Goal: Task Accomplishment & Management: Manage account settings

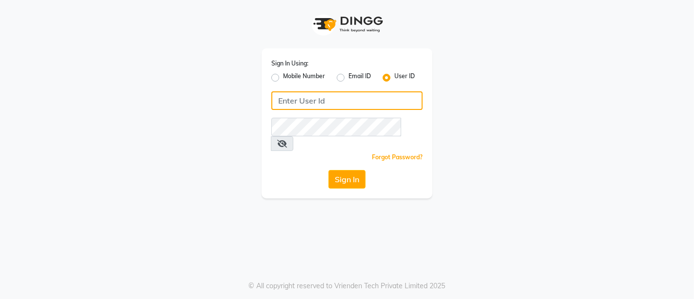
type input "544228034"
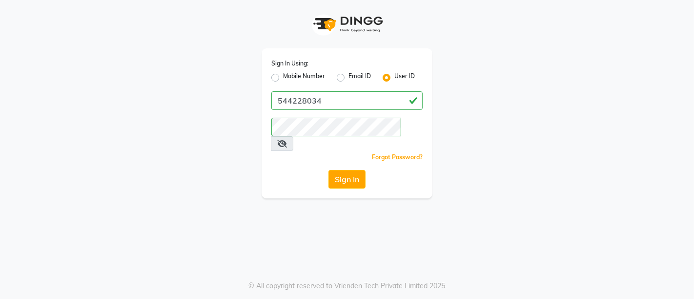
click at [283, 81] on label "Mobile Number" at bounding box center [304, 78] width 42 height 12
click at [283, 78] on input "Mobile Number" at bounding box center [286, 75] width 6 height 6
radio input "true"
radio input "false"
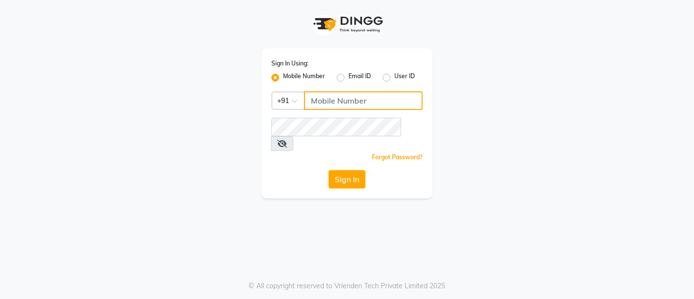
click at [327, 106] on input "Username" at bounding box center [363, 100] width 119 height 19
type input "544228034"
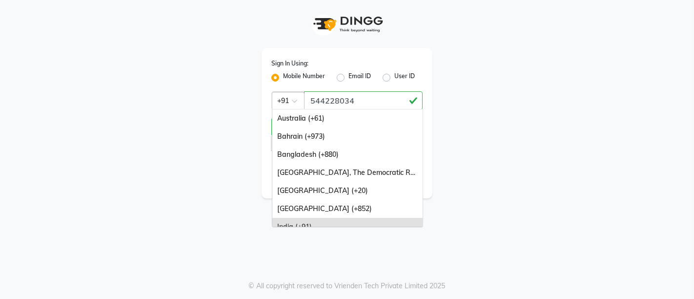
click at [287, 97] on div at bounding box center [288, 100] width 32 height 10
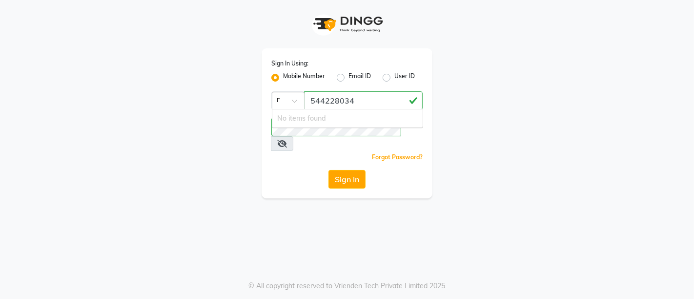
scroll to position [0, 6]
type input "u"
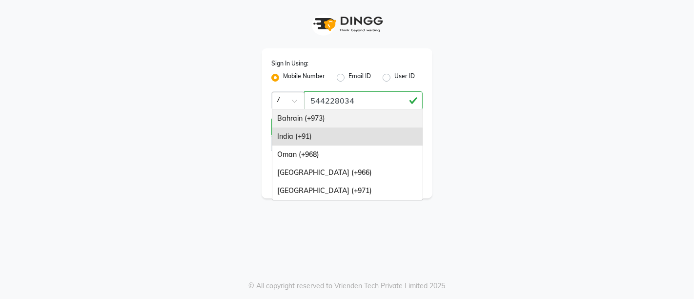
type input "971"
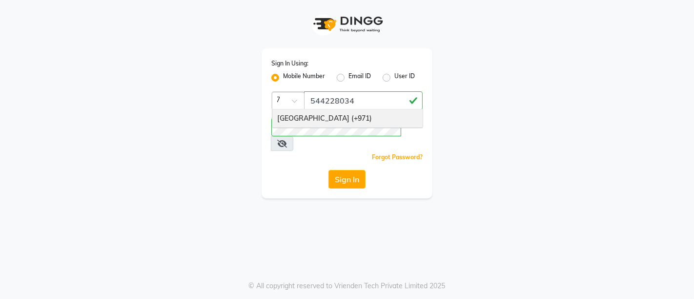
scroll to position [0, 9]
click at [297, 112] on div "[GEOGRAPHIC_DATA] (+971)" at bounding box center [347, 118] width 150 height 18
click at [336, 170] on button "Sign In" at bounding box center [346, 179] width 37 height 19
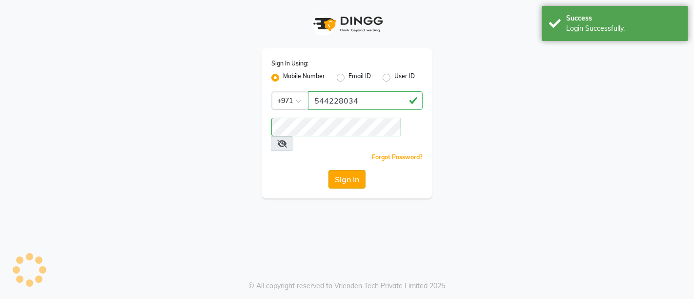
select select "service"
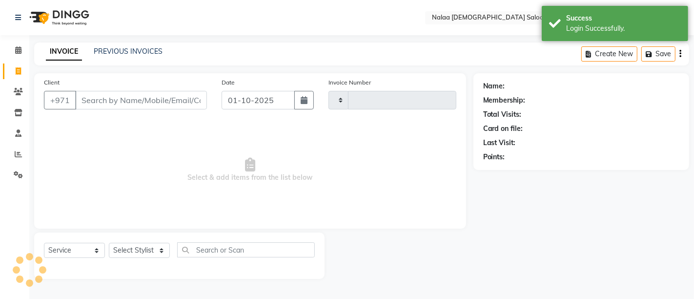
type input "1458"
select select "en"
select select "7528"
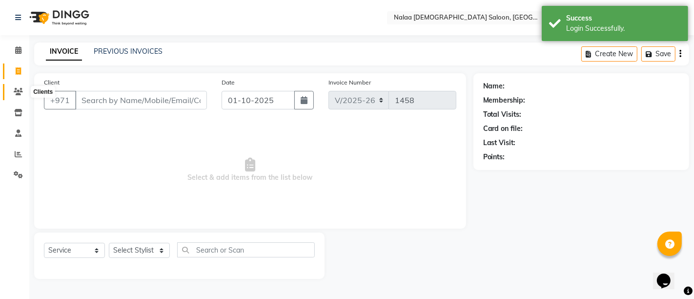
click at [17, 94] on icon at bounding box center [18, 91] width 9 height 7
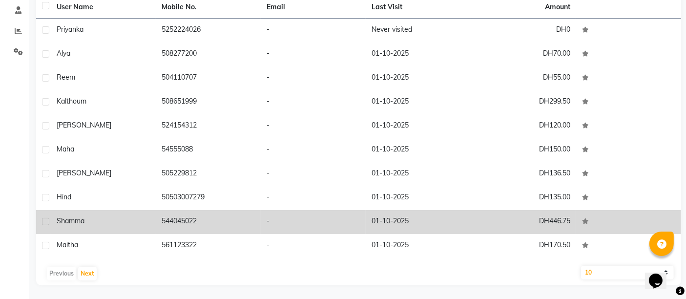
scroll to position [67, 0]
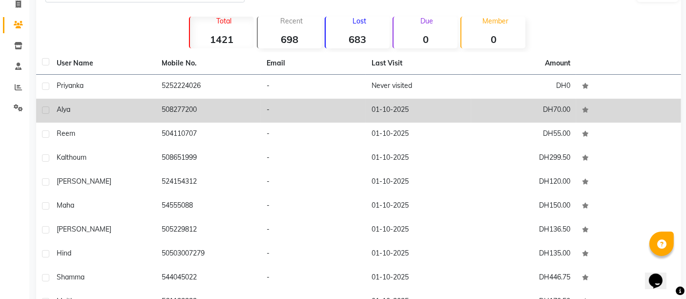
click at [64, 109] on span "Alya" at bounding box center [64, 109] width 14 height 9
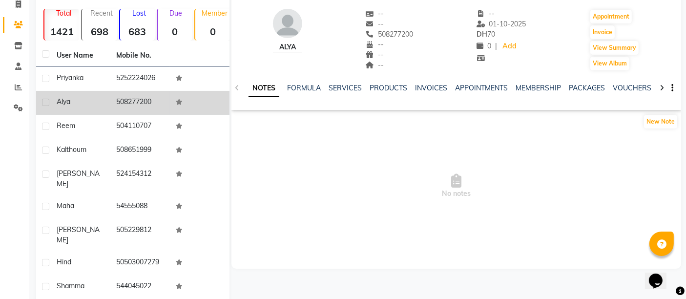
drag, startPoint x: 57, startPoint y: 98, endPoint x: 162, endPoint y: 105, distance: 104.7
click at [162, 105] on tr "Alya 508277200" at bounding box center [132, 103] width 193 height 24
copy tr "Alya 508277200"
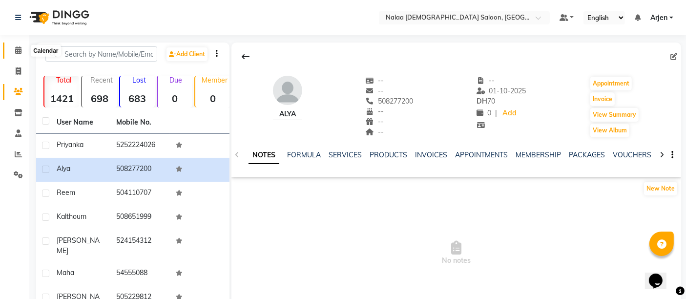
click at [17, 46] on icon at bounding box center [18, 49] width 6 height 7
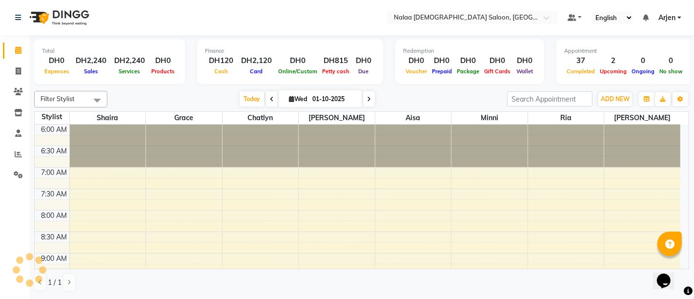
scroll to position [340, 0]
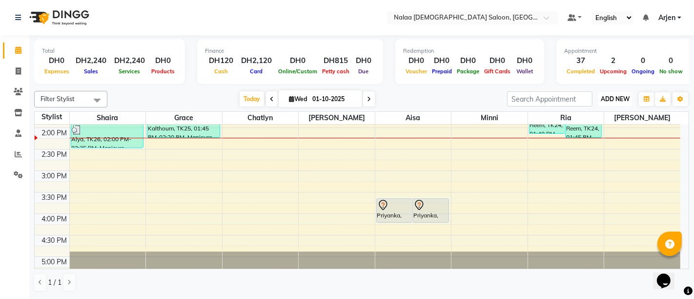
click at [617, 97] on span "ADD NEW" at bounding box center [615, 98] width 29 height 7
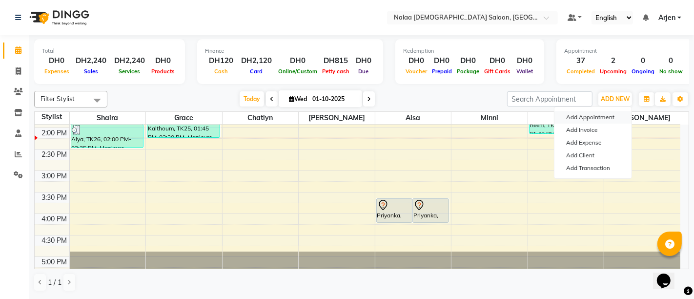
click at [578, 116] on button "Add Appointment" at bounding box center [592, 117] width 77 height 13
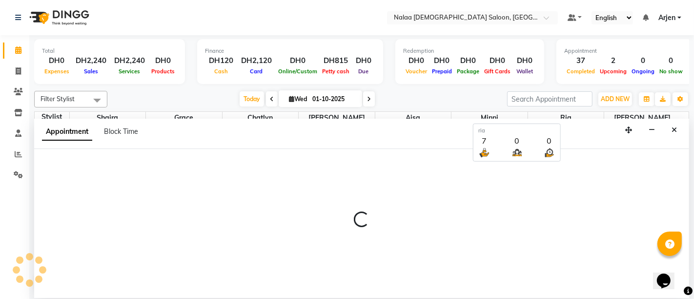
select select "tentative"
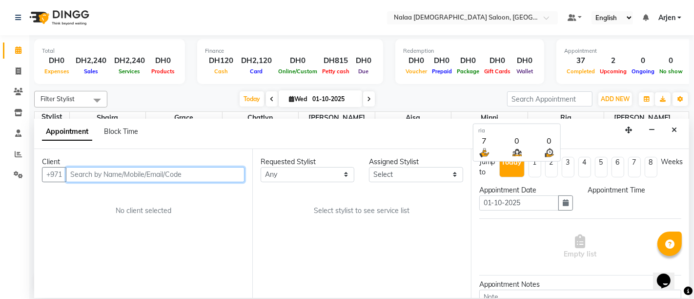
select select "420"
click at [214, 171] on input "text" at bounding box center [155, 174] width 179 height 15
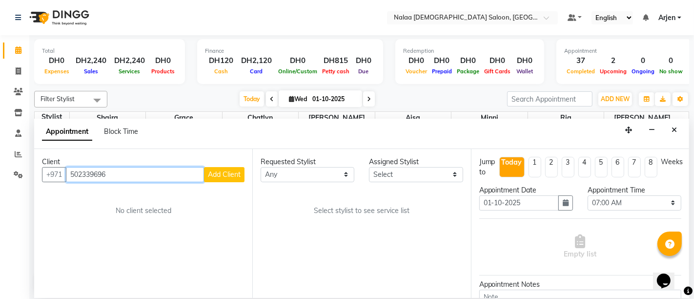
type input "502339696"
click at [220, 170] on span "Add Client" at bounding box center [224, 174] width 33 height 9
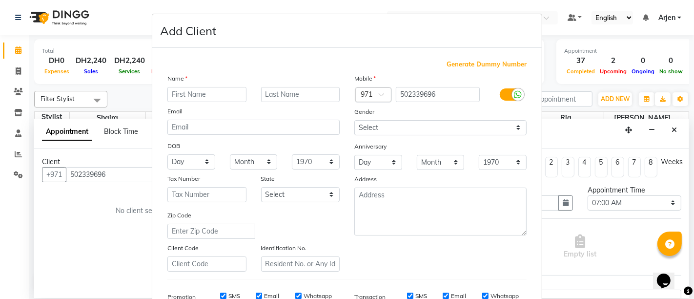
click at [192, 91] on input "text" at bounding box center [206, 94] width 79 height 15
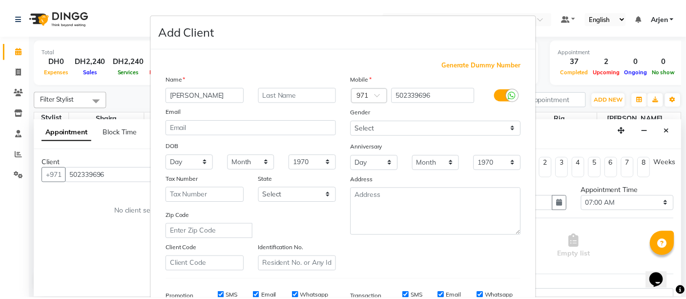
scroll to position [151, 0]
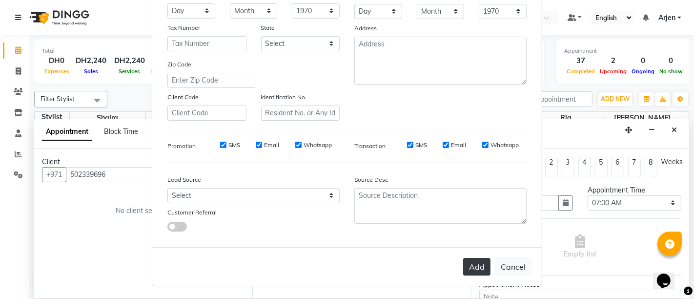
type input "[PERSON_NAME]"
click at [472, 264] on button "Add" at bounding box center [476, 267] width 27 height 18
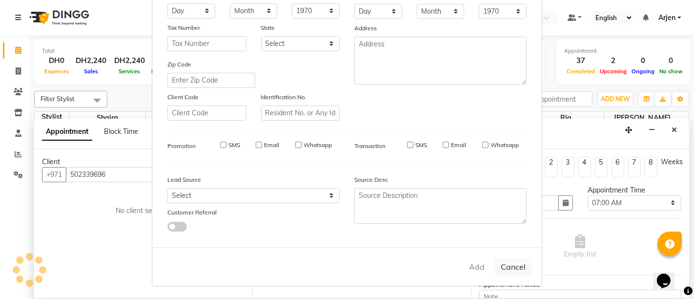
select select
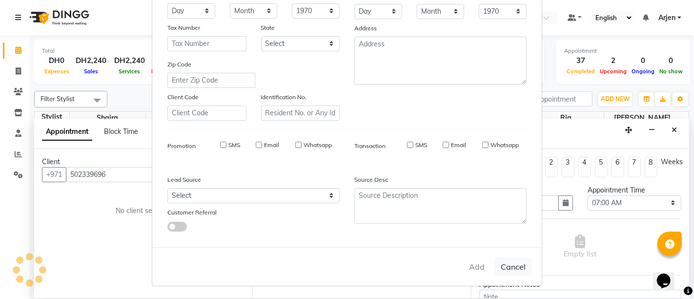
select select
checkbox input "false"
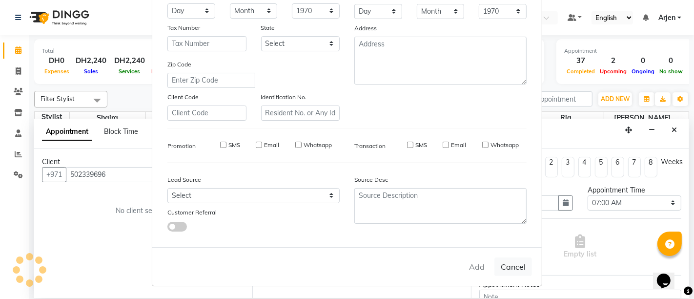
checkbox input "false"
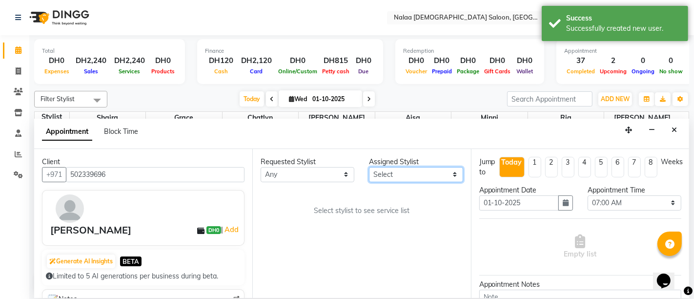
click at [401, 178] on select "Select [PERSON_NAME] [PERSON_NAME] ria [PERSON_NAME]" at bounding box center [416, 174] width 94 height 15
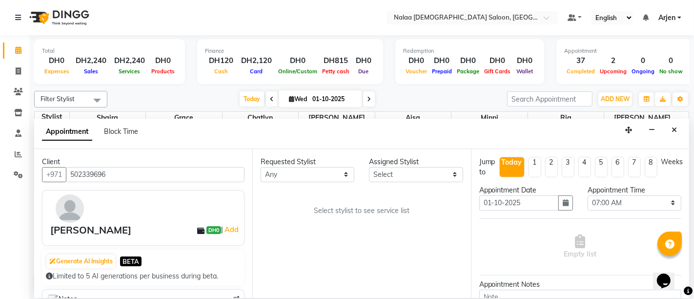
click at [72, 228] on div "[PERSON_NAME]" at bounding box center [90, 230] width 81 height 15
copy div "[PERSON_NAME]"
click at [652, 132] on icon "button" at bounding box center [652, 129] width 6 height 7
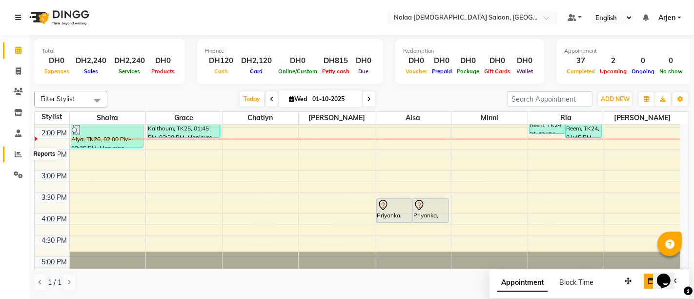
click at [11, 154] on span at bounding box center [18, 154] width 17 height 11
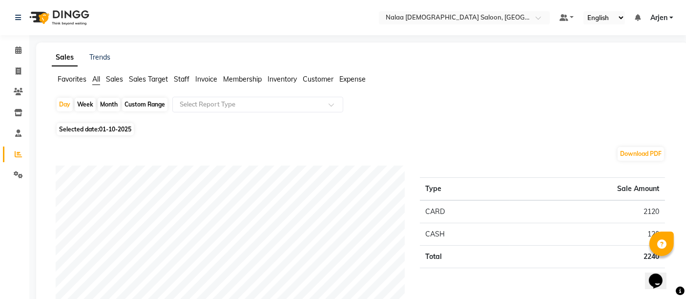
click at [183, 77] on span "Staff" at bounding box center [182, 79] width 16 height 9
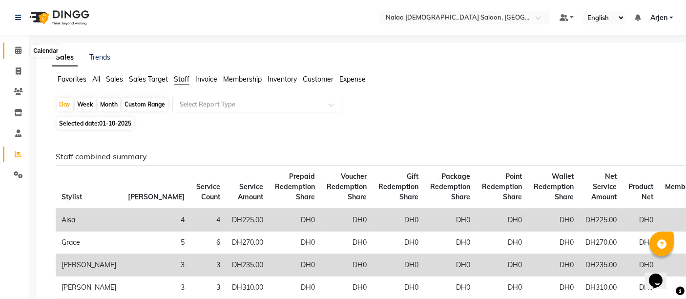
click at [18, 50] on icon at bounding box center [18, 49] width 6 height 7
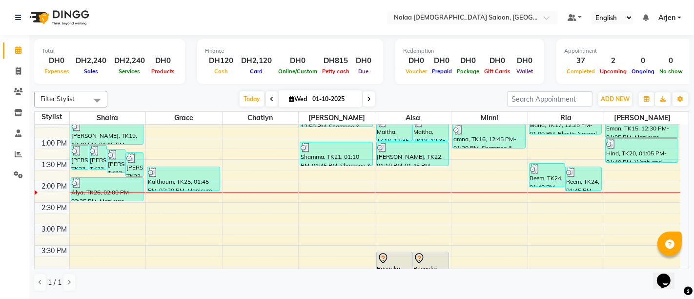
scroll to position [287, 0]
click at [396, 174] on div "6:00 AM 6:30 AM 7:00 AM 7:30 AM 8:00 AM 8:30 AM 9:00 AM 9:30 AM 10:00 AM 10:30 …" at bounding box center [358, 94] width 646 height 515
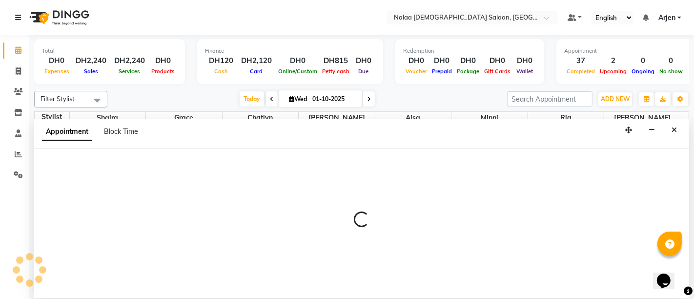
select select "91461"
select select "tentative"
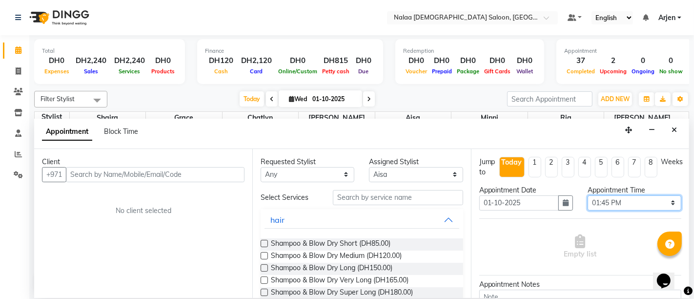
click at [603, 205] on select "Select 07:00 AM 07:05 AM 07:10 AM 07:15 AM 07:20 AM 07:25 AM 07:30 AM 07:35 AM …" at bounding box center [635, 202] width 94 height 15
select select "860"
click at [588, 195] on select "Select 07:00 AM 07:05 AM 07:10 AM 07:15 AM 07:20 AM 07:25 AM 07:30 AM 07:35 AM …" at bounding box center [635, 202] width 94 height 15
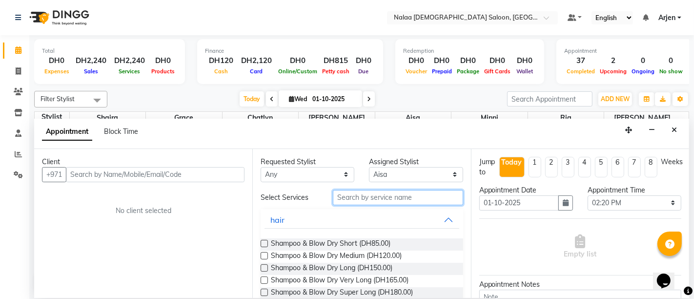
click at [385, 200] on input "text" at bounding box center [398, 197] width 130 height 15
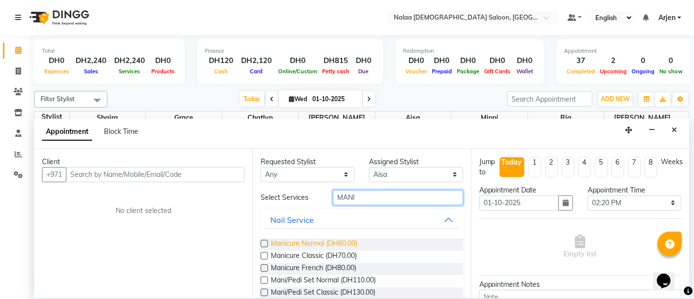
type input "MANI"
click at [309, 244] on span "Manicure Normal (DH60.00)" at bounding box center [314, 244] width 86 height 12
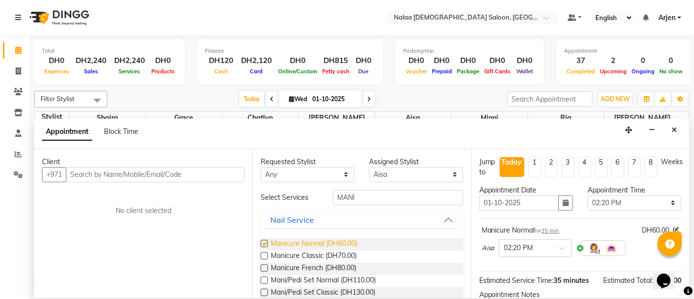
checkbox input "false"
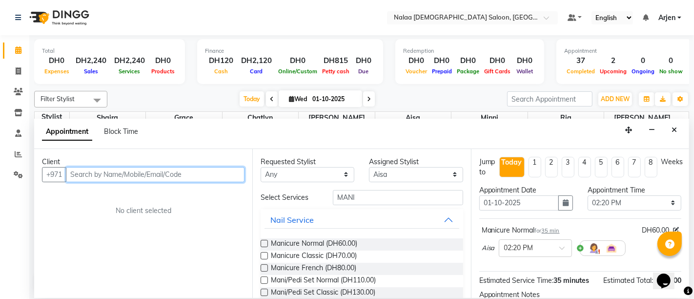
click at [99, 170] on input "text" at bounding box center [155, 174] width 179 height 15
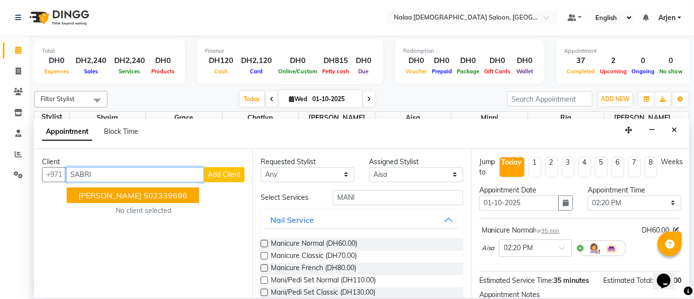
click at [106, 193] on span "[PERSON_NAME]" at bounding box center [110, 195] width 63 height 10
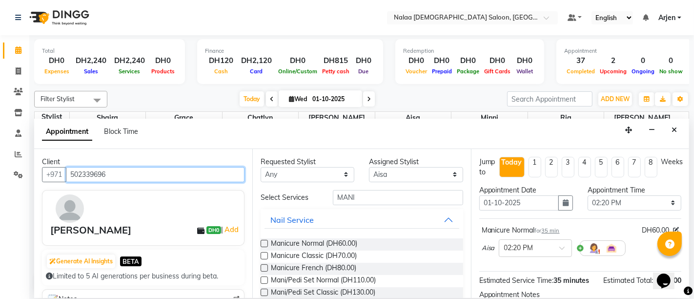
type input "502339696"
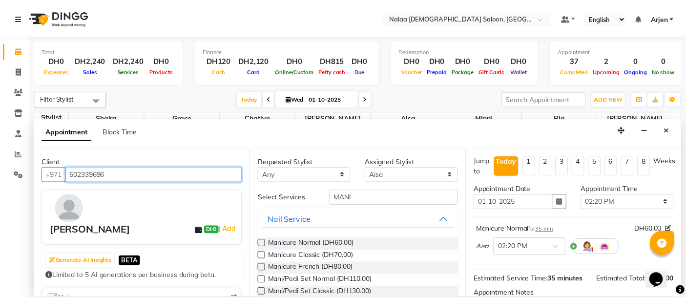
scroll to position [107, 0]
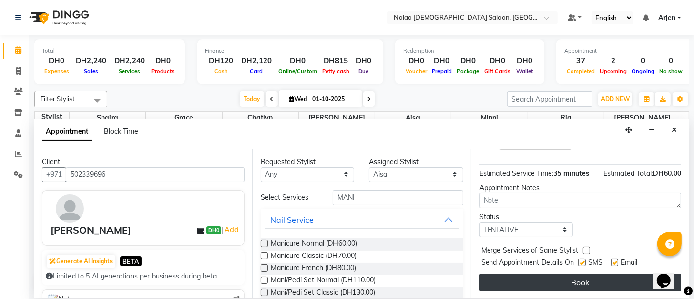
click at [548, 279] on button "Book" at bounding box center [580, 282] width 202 height 18
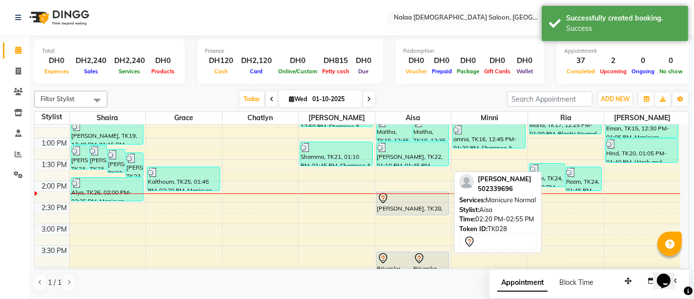
click at [382, 196] on icon at bounding box center [383, 198] width 12 height 12
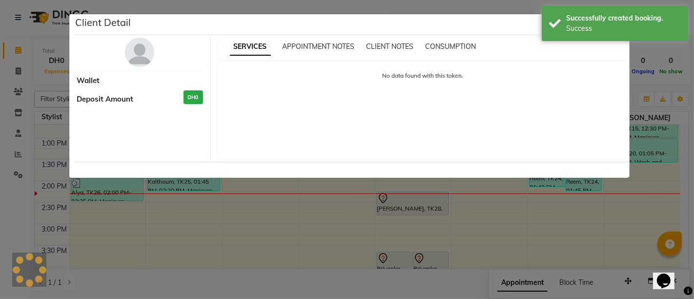
select select "7"
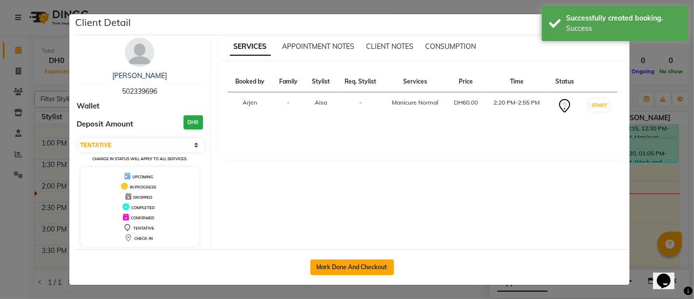
click at [353, 268] on button "Mark Done And Checkout" at bounding box center [351, 267] width 83 height 16
select select "service"
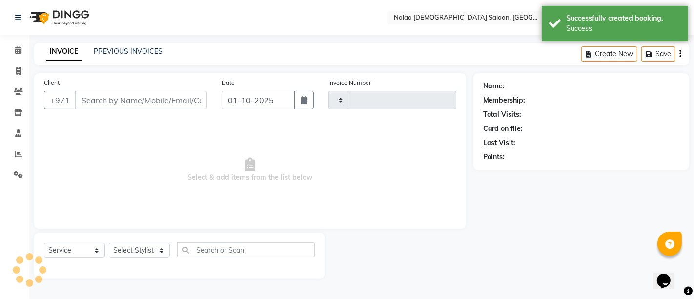
type input "1458"
select select "7528"
type input "502339696"
select select "91461"
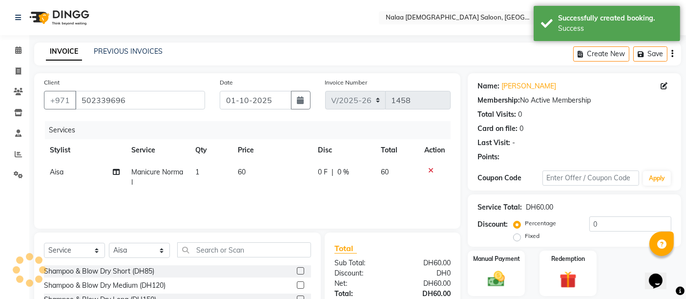
scroll to position [92, 0]
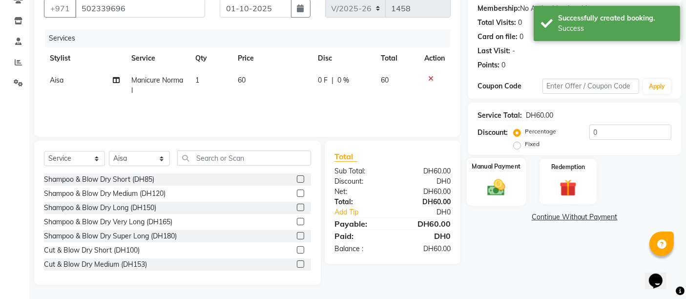
click at [489, 192] on img at bounding box center [496, 187] width 29 height 20
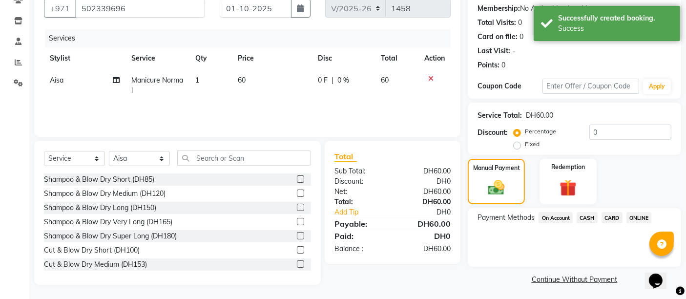
click at [613, 215] on span "CARD" at bounding box center [611, 217] width 21 height 11
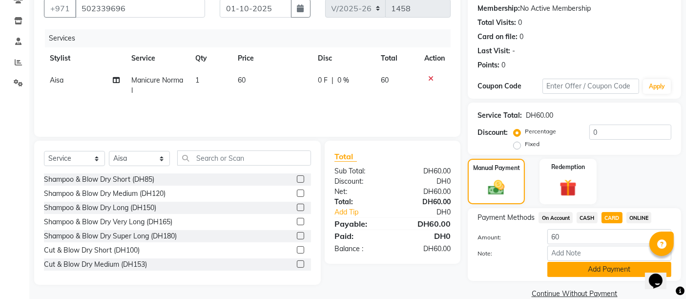
click at [603, 268] on button "Add Payment" at bounding box center [609, 269] width 124 height 15
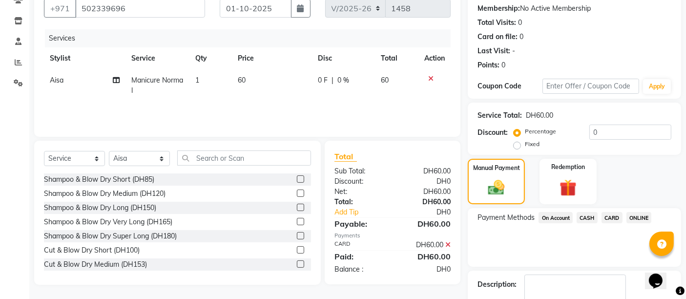
scroll to position [148, 0]
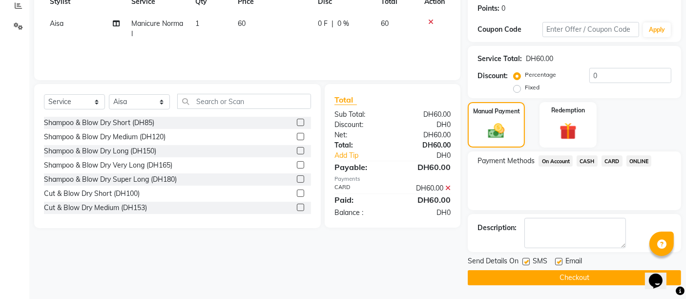
click at [552, 278] on button "Checkout" at bounding box center [574, 277] width 213 height 15
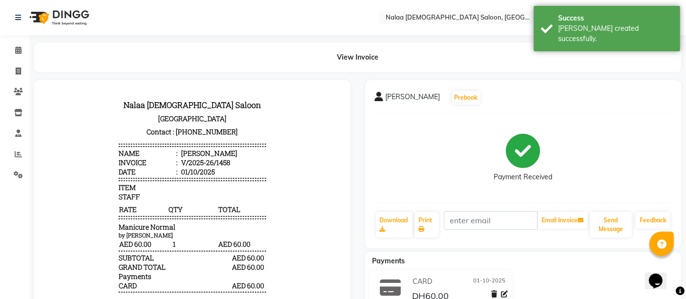
scroll to position [44, 0]
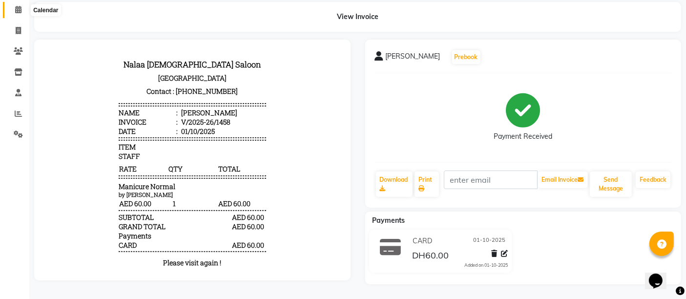
click at [10, 6] on span at bounding box center [18, 9] width 17 height 11
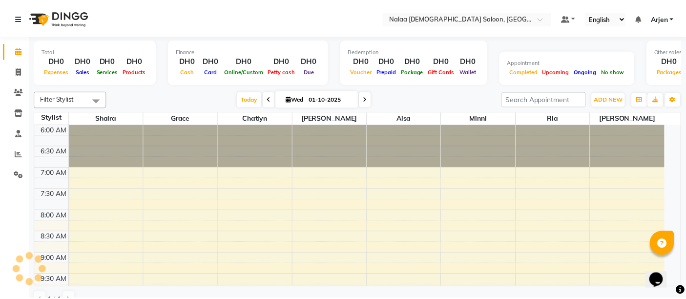
scroll to position [340, 0]
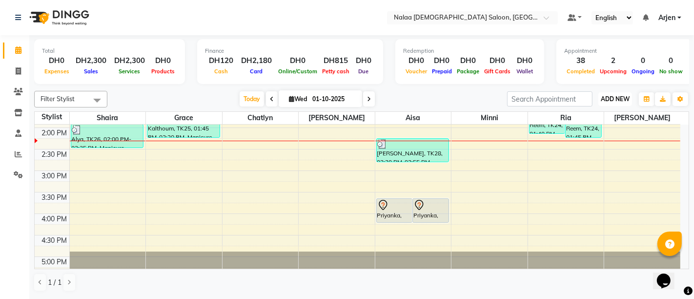
click at [617, 100] on span "ADD NEW" at bounding box center [615, 98] width 29 height 7
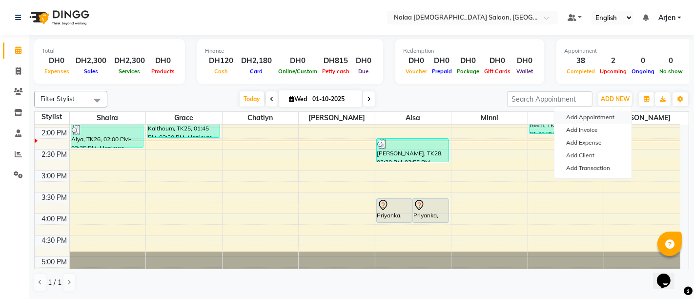
click at [581, 118] on button "Add Appointment" at bounding box center [592, 117] width 77 height 13
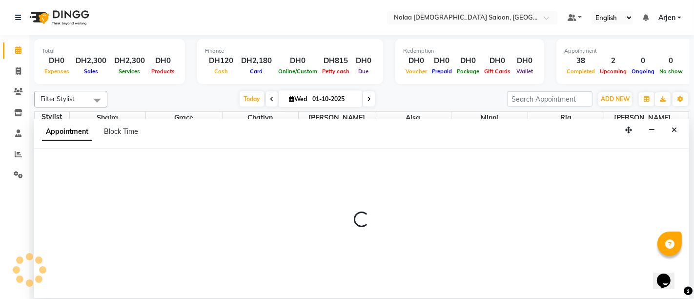
select select "420"
select select "tentative"
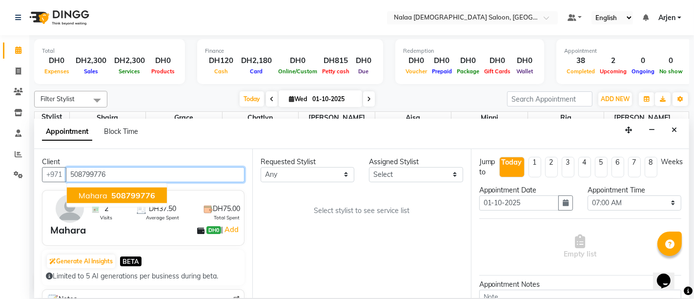
click at [137, 197] on span "508799776" at bounding box center [133, 195] width 44 height 10
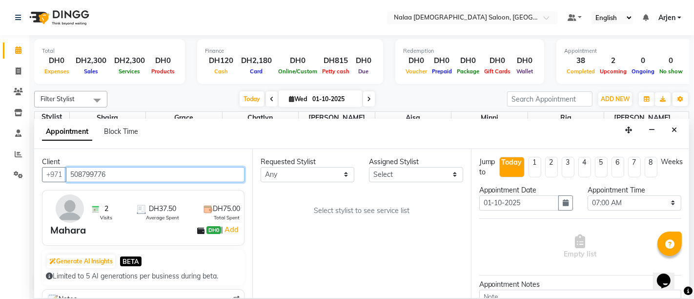
type input "508799776"
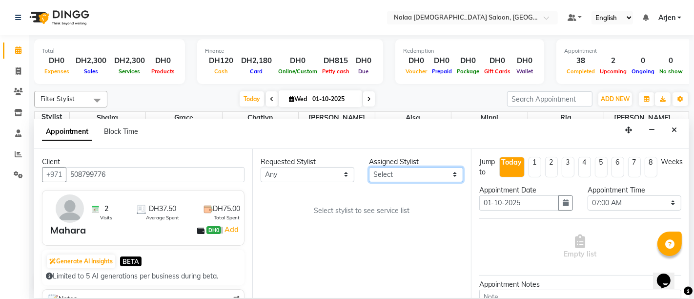
click at [404, 167] on select "Select [PERSON_NAME] [PERSON_NAME] ria [PERSON_NAME]" at bounding box center [416, 174] width 94 height 15
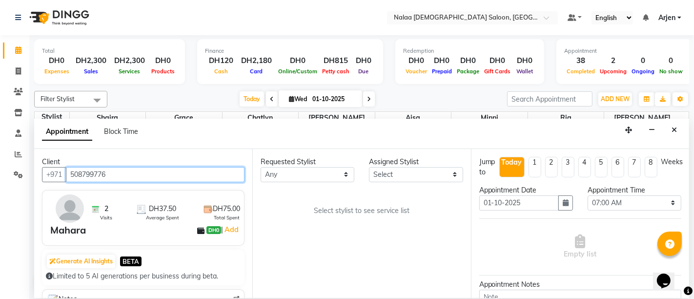
click at [86, 171] on input "508799776" at bounding box center [155, 174] width 179 height 15
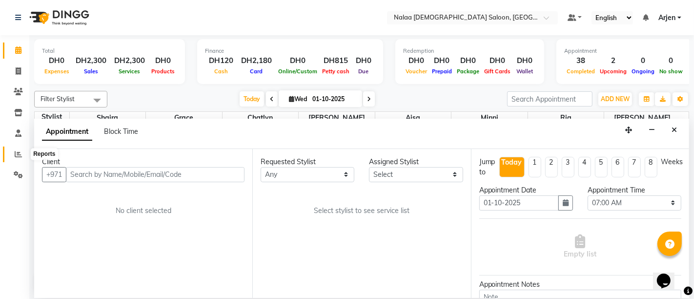
click at [22, 156] on span at bounding box center [18, 154] width 17 height 11
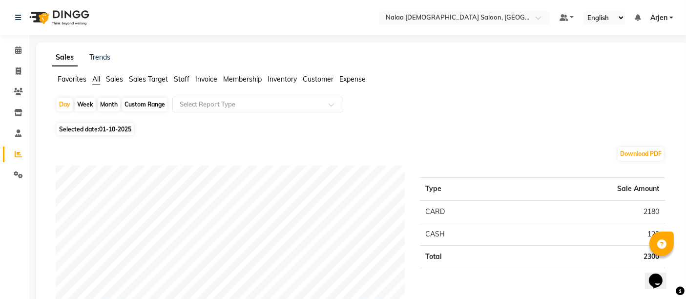
click at [187, 77] on span "Staff" at bounding box center [182, 79] width 16 height 9
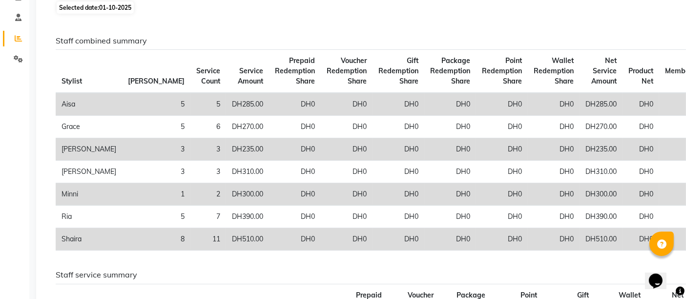
scroll to position [119, 0]
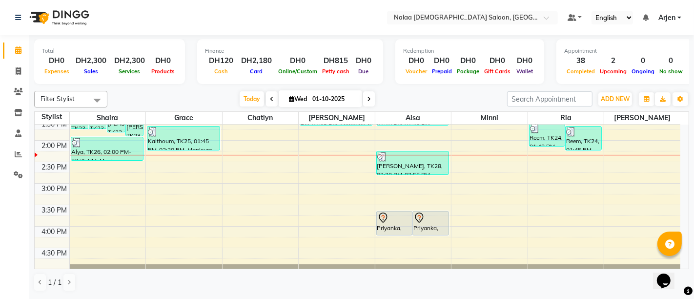
scroll to position [327, 0]
click at [186, 163] on div "6:00 AM 6:30 AM 7:00 AM 7:30 AM 8:00 AM 8:30 AM 9:00 AM 9:30 AM 10:00 AM 10:30 …" at bounding box center [358, 54] width 646 height 515
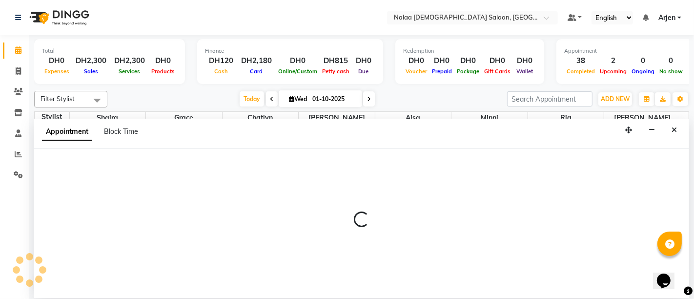
select select "90523"
select select "tentative"
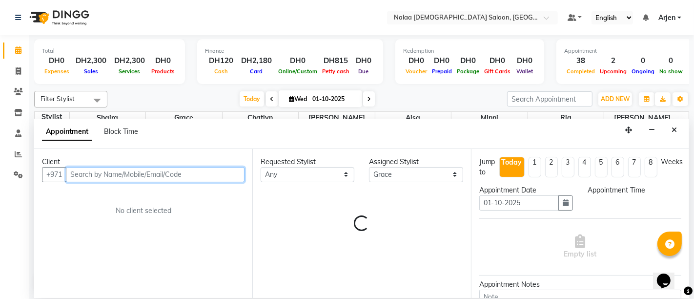
select select "870"
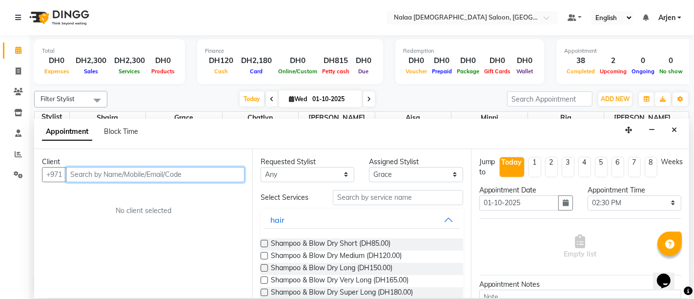
click at [151, 172] on input "text" at bounding box center [155, 174] width 179 height 15
paste input "508799776"
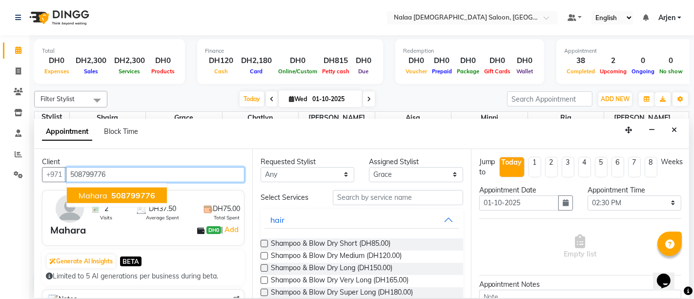
click at [132, 200] on button "Mahara 508799776" at bounding box center [117, 195] width 100 height 16
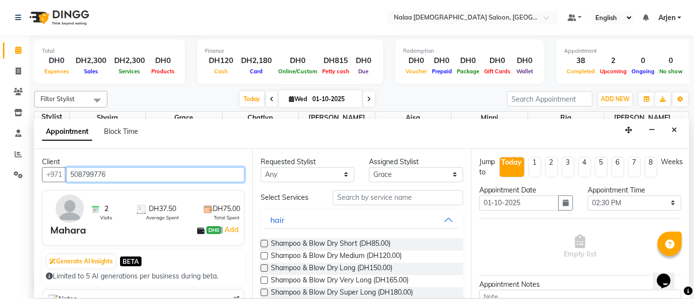
type input "508799776"
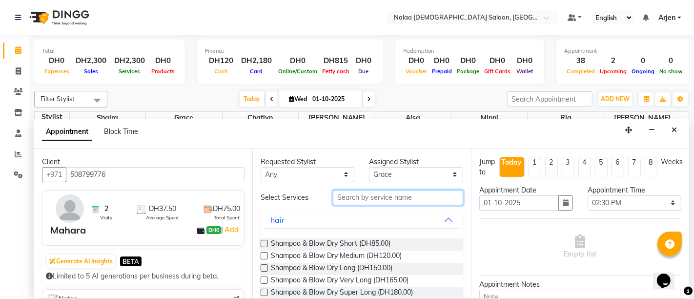
click at [365, 201] on input "text" at bounding box center [398, 197] width 130 height 15
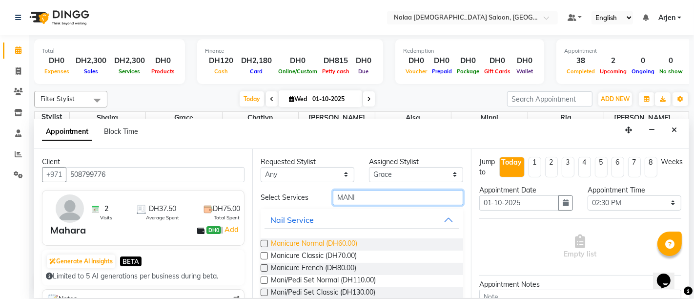
type input "MANI"
click at [294, 239] on span "Manicure Normal (DH60.00)" at bounding box center [314, 244] width 86 height 12
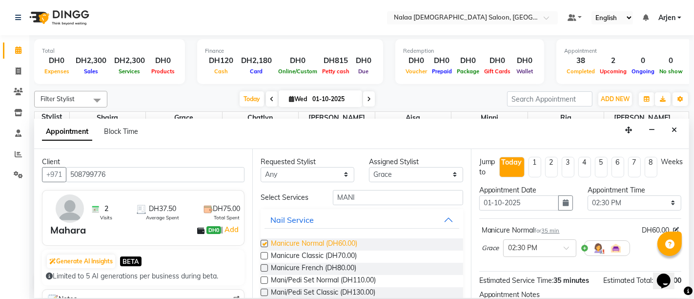
checkbox input "false"
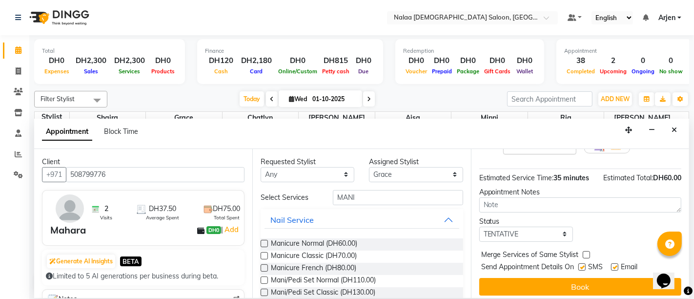
scroll to position [102, 0]
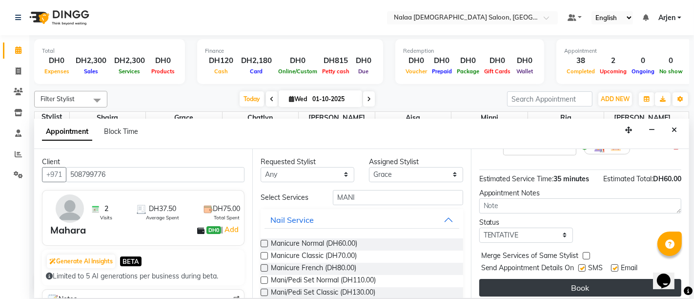
click at [542, 283] on button "Book" at bounding box center [580, 288] width 202 height 18
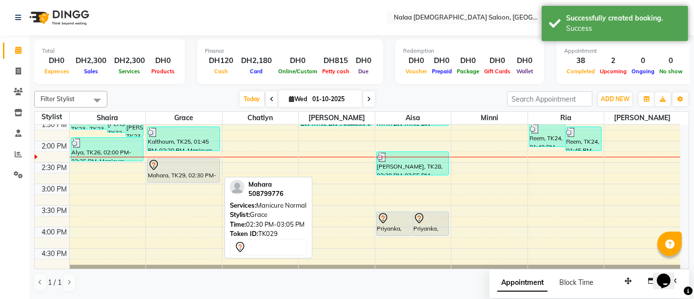
click at [178, 168] on div at bounding box center [183, 165] width 71 height 12
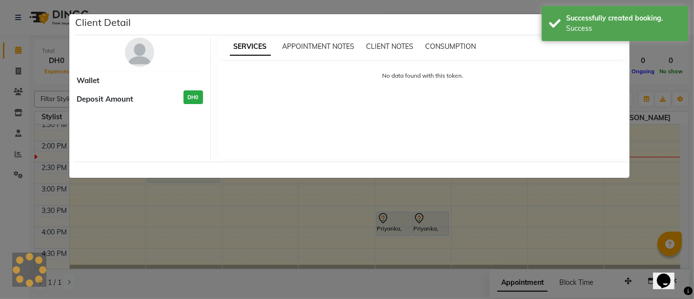
select select "7"
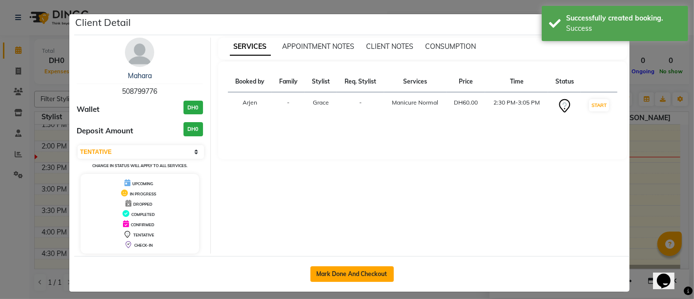
click at [371, 279] on button "Mark Done And Checkout" at bounding box center [351, 274] width 83 height 16
select select "service"
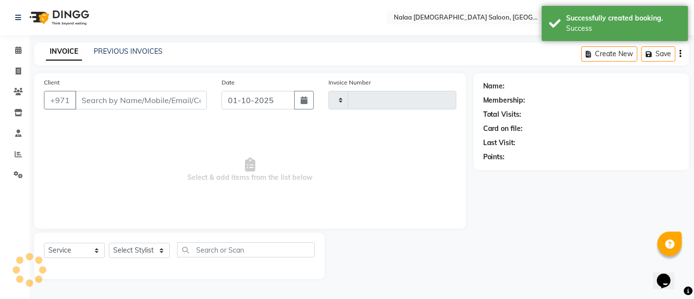
type input "1459"
select select "7528"
type input "508799776"
select select "90523"
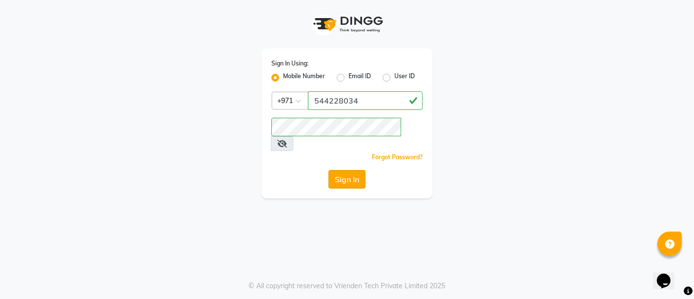
click at [353, 170] on button "Sign In" at bounding box center [346, 179] width 37 height 19
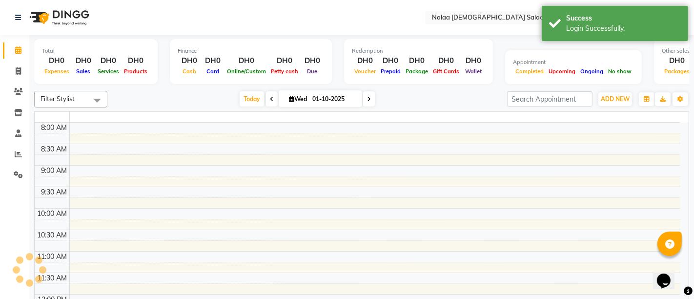
select select "en"
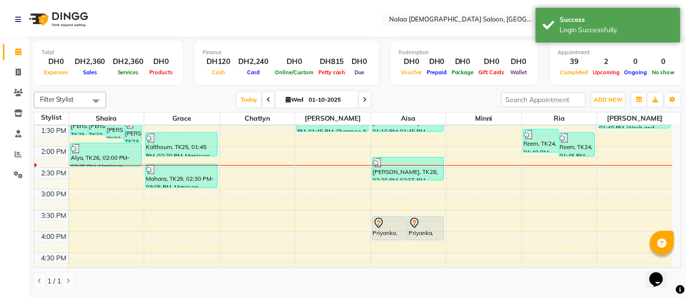
scroll to position [319, 0]
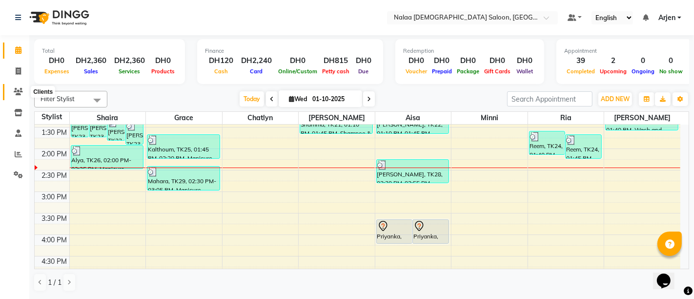
click at [17, 92] on icon at bounding box center [18, 91] width 9 height 7
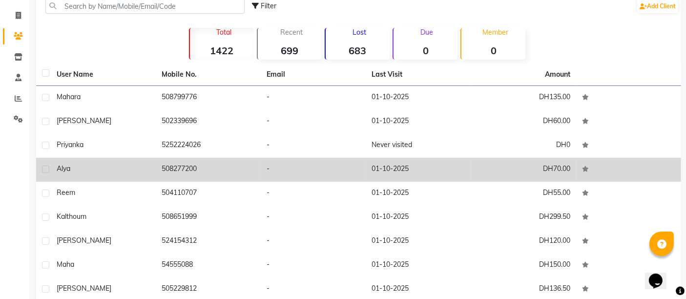
scroll to position [56, 0]
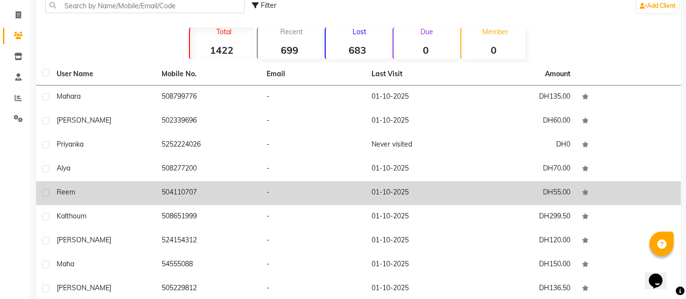
click at [78, 191] on div "Reem" at bounding box center [103, 192] width 93 height 10
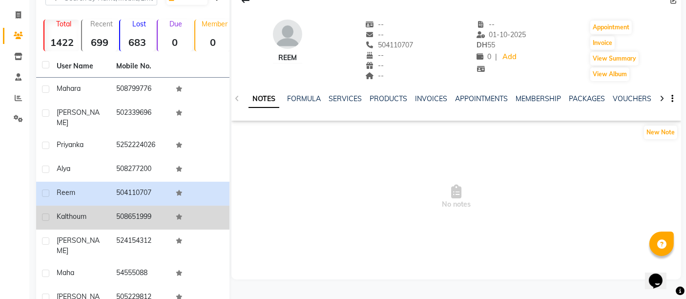
drag, startPoint x: 56, startPoint y: 184, endPoint x: 153, endPoint y: 196, distance: 97.8
click at [153, 196] on tbody "Mahara 508799776 [PERSON_NAME] 502339696 Priyanka 5252224026 Alya 508277200 Ree…" at bounding box center [132, 210] width 193 height 264
copy tr "Reem 504110707"
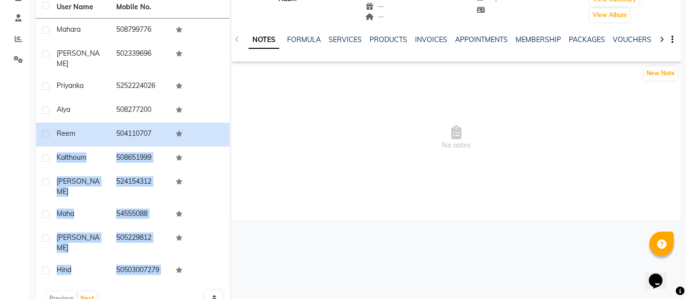
scroll to position [116, 0]
drag, startPoint x: 56, startPoint y: 204, endPoint x: 156, endPoint y: 296, distance: 135.8
click at [156, 296] on main "Add Client Total 1422 Recent 699 Lost 683 Due 0 Member 0 User Name Mobile No. M…" at bounding box center [357, 125] width 656 height 397
copy div "Kalthoum 508651999 [PERSON_NAME] 524154312 Maha 54555088 [PERSON_NAME] 50522981…"
click at [89, 291] on button "Next" at bounding box center [87, 298] width 19 height 14
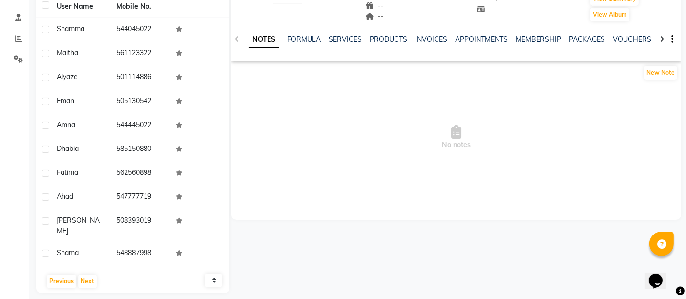
click at [306, 258] on div "Reem -- -- 504110707 -- -- -- -- [DATE] DH 55 0 | Add Appointment Invoice View …" at bounding box center [454, 110] width 451 height 366
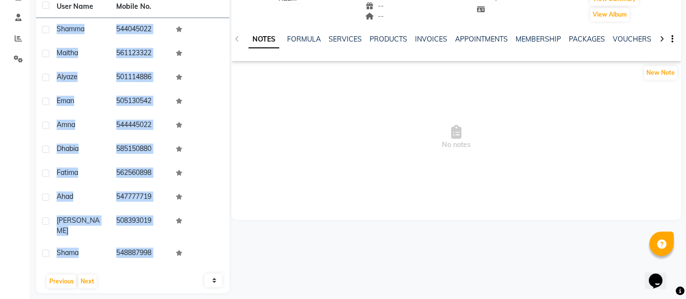
drag, startPoint x: 56, startPoint y: 146, endPoint x: 146, endPoint y: 305, distance: 182.5
click at [146, 183] on html "Select Location × Nalaa [DEMOGRAPHIC_DATA] Saloon, Zayed University Default Pan…" at bounding box center [343, 33] width 686 height 299
copy div "Shamma 544045022 Maitha 561123322 Alyaze 501114886 Eman 505130542 amna 54444502…"
click at [85, 274] on button "Next" at bounding box center [87, 281] width 19 height 14
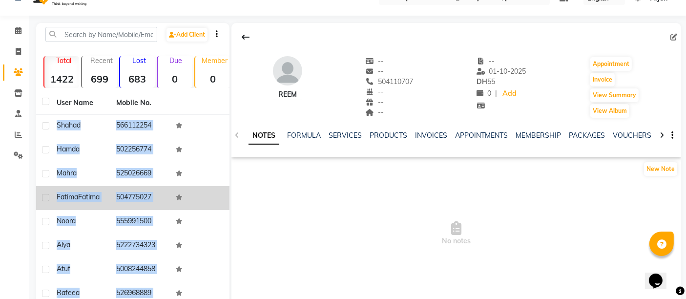
scroll to position [17, 0]
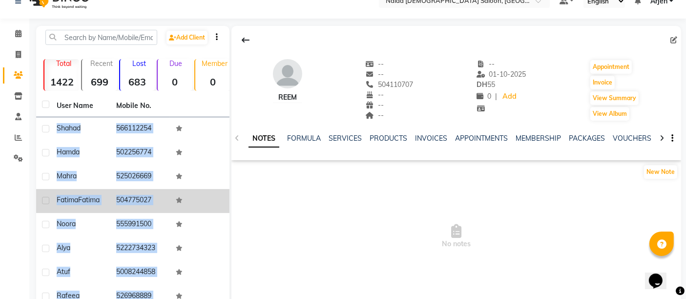
copy div "Shamma 544045022 Maitha 561123322 Alyaze 501114886 Eman 505130542 amna 54444502…"
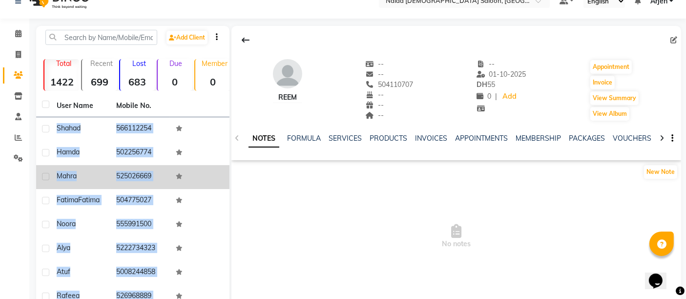
scroll to position [116, 0]
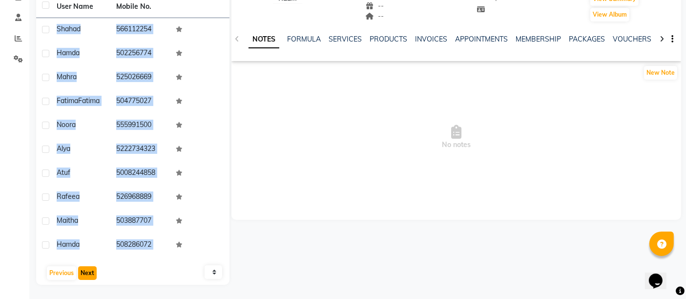
click at [86, 276] on button "Next" at bounding box center [87, 273] width 19 height 14
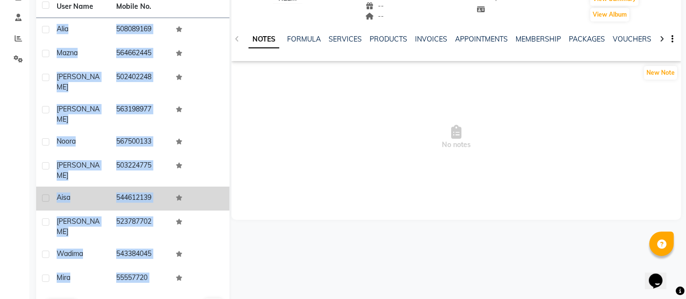
copy div "Shamma 544045022 Maitha 561123322 Alyaze 501114886 Eman 505130542 amna 54444502…"
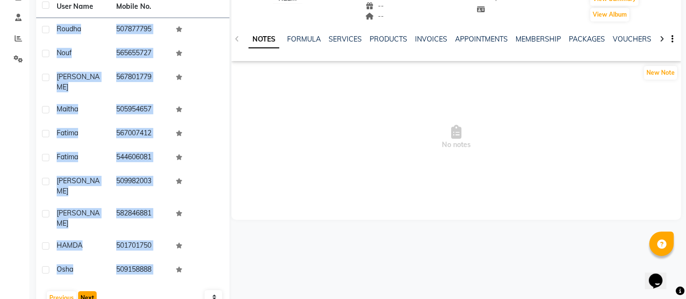
copy div "Shamma 544045022 Maitha 561123322 Alyaze 501114886 Eman 505130542 amna 54444502…"
click at [91, 291] on button "Next" at bounding box center [87, 298] width 19 height 14
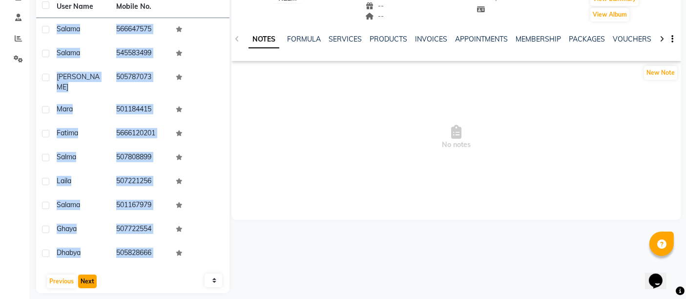
copy div "Shamma 544045022 Maitha 561123322 Alyaze 501114886 Eman 505130542 amna 54444502…"
click at [91, 274] on button "Next" at bounding box center [87, 281] width 19 height 14
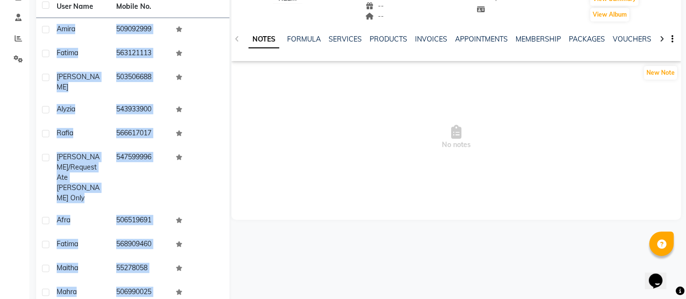
copy div "Shamma 544045022 Maitha 561123322 Alyaze 501114886 Eman 505130542 amna 54444502…"
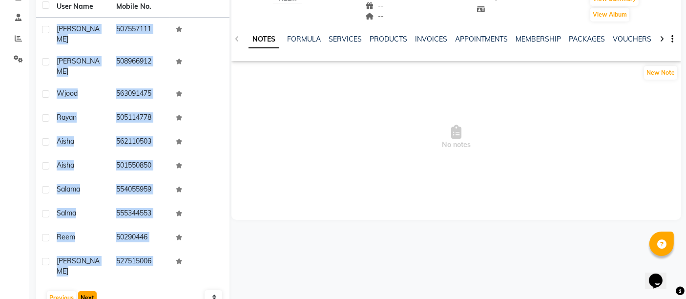
click at [90, 291] on button "Next" at bounding box center [87, 298] width 19 height 14
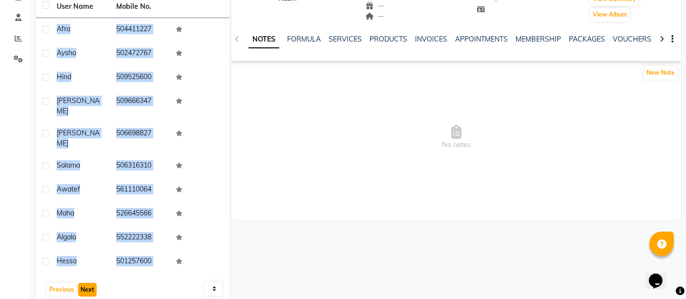
click at [91, 283] on button "Next" at bounding box center [87, 290] width 19 height 14
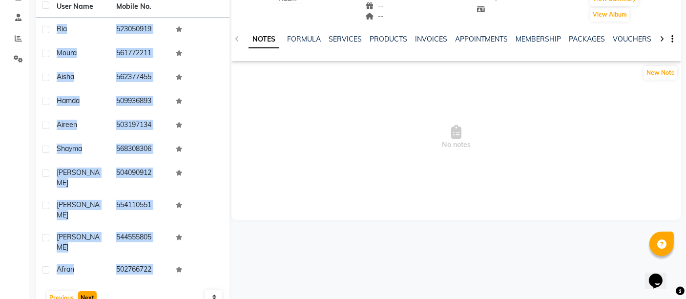
click at [84, 291] on button "Next" at bounding box center [87, 298] width 19 height 14
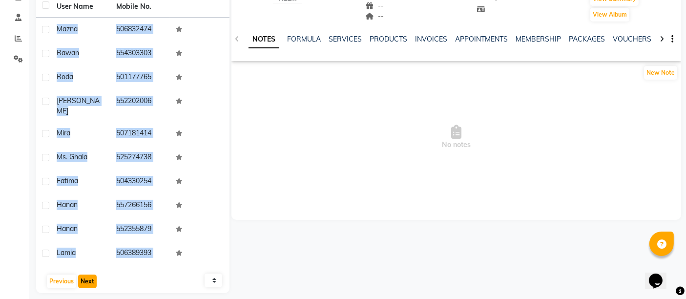
click at [88, 276] on button "Next" at bounding box center [87, 281] width 19 height 14
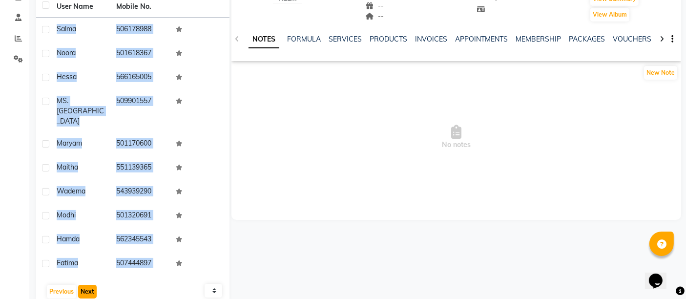
click at [88, 285] on button "Next" at bounding box center [87, 292] width 19 height 14
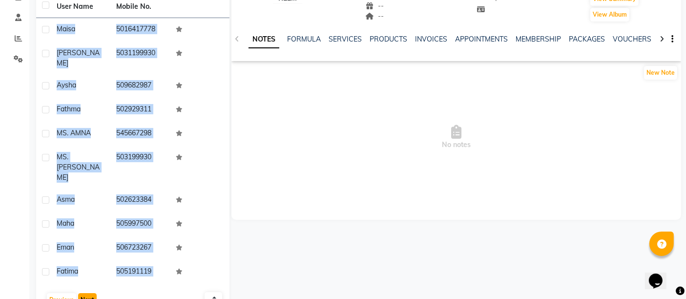
click at [79, 293] on button "Next" at bounding box center [87, 300] width 19 height 14
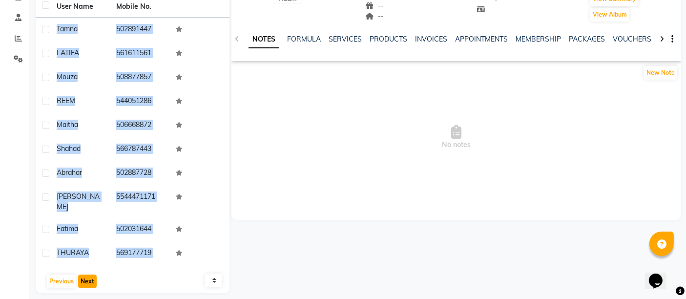
click at [83, 274] on button "Next" at bounding box center [87, 281] width 19 height 14
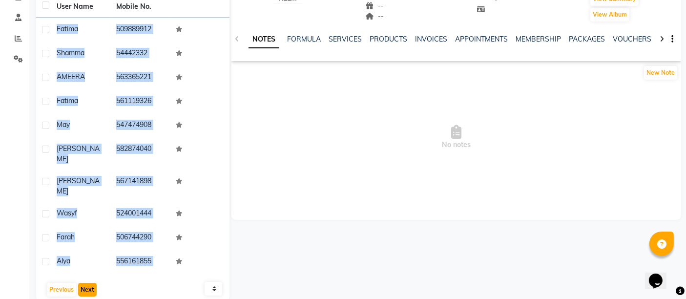
click at [87, 283] on button "Next" at bounding box center [87, 290] width 19 height 14
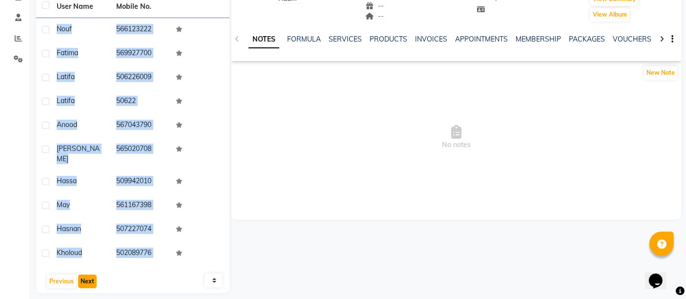
click at [87, 274] on button "Next" at bounding box center [87, 281] width 19 height 14
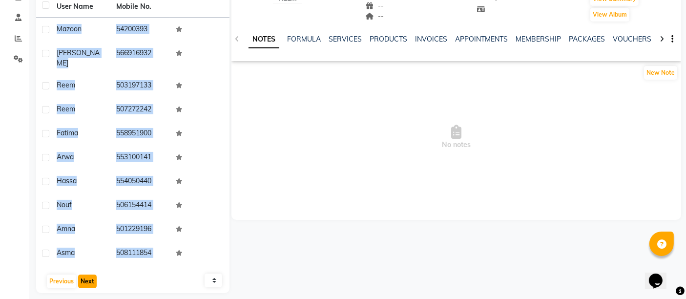
click at [90, 274] on button "Next" at bounding box center [87, 281] width 19 height 14
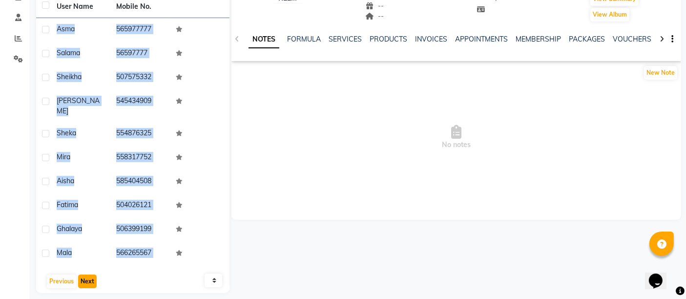
click at [86, 274] on button "Next" at bounding box center [87, 281] width 19 height 14
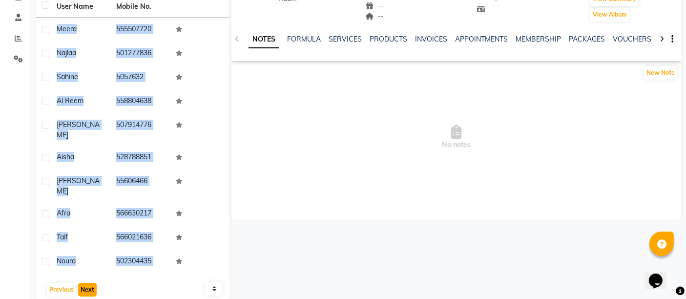
click at [92, 283] on button "Next" at bounding box center [87, 290] width 19 height 14
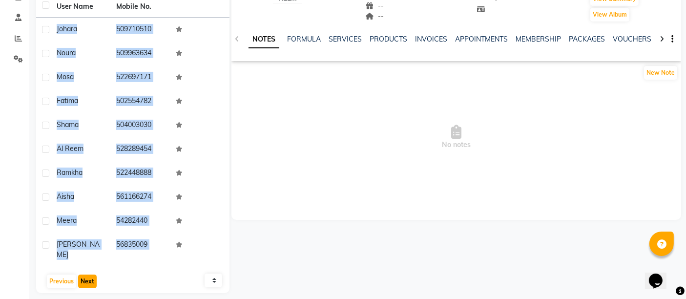
click at [88, 274] on button "Next" at bounding box center [87, 281] width 19 height 14
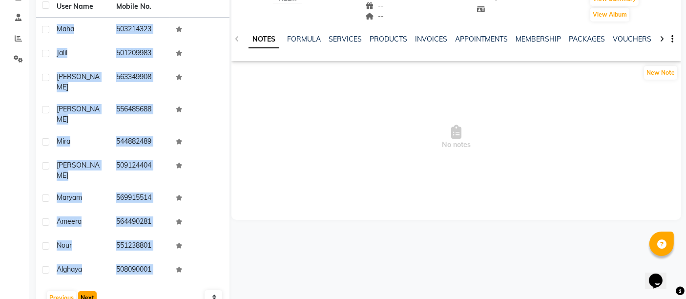
click at [92, 291] on button "Next" at bounding box center [87, 298] width 19 height 14
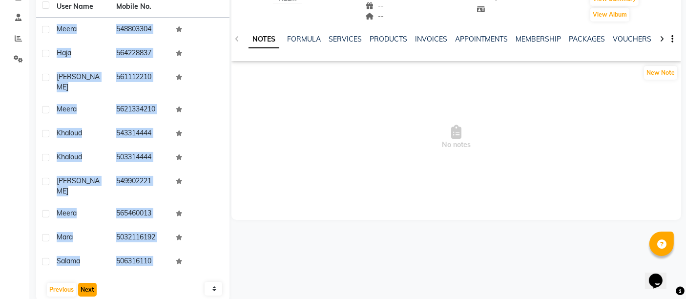
click at [81, 283] on button "Next" at bounding box center [87, 290] width 19 height 14
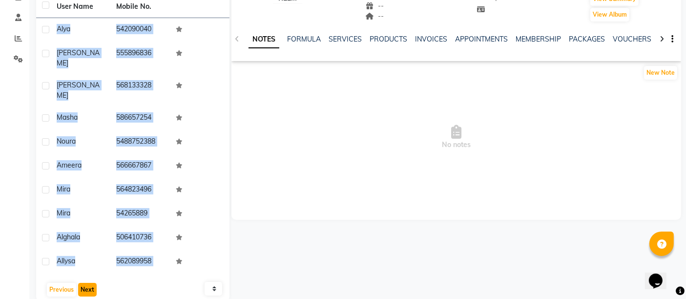
click at [82, 283] on button "Next" at bounding box center [87, 290] width 19 height 14
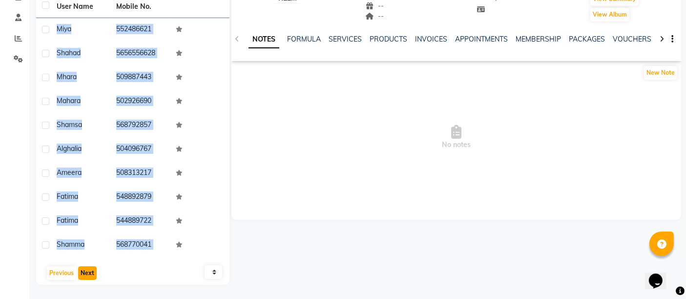
click at [79, 271] on button "Next" at bounding box center [87, 273] width 19 height 14
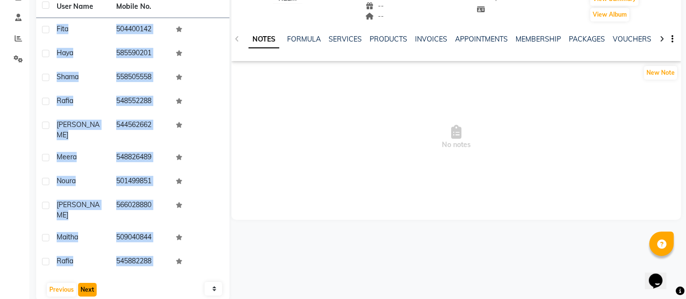
click at [82, 283] on button "Next" at bounding box center [87, 290] width 19 height 14
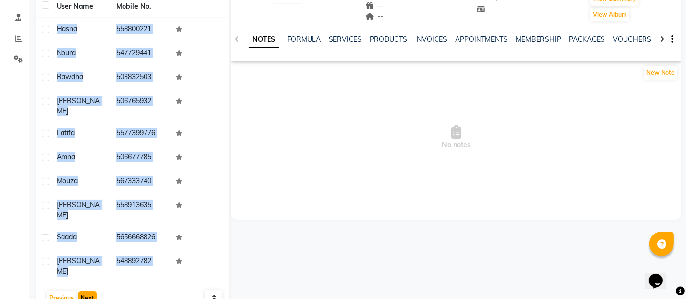
click at [83, 291] on button "Next" at bounding box center [87, 298] width 19 height 14
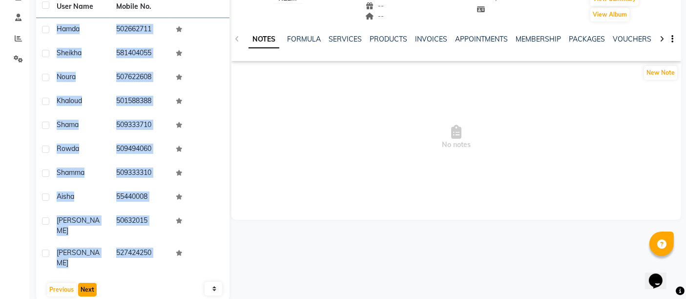
click at [87, 283] on button "Next" at bounding box center [87, 290] width 19 height 14
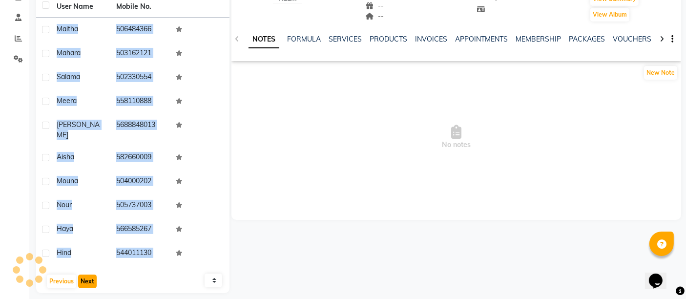
click at [92, 274] on button "Next" at bounding box center [87, 281] width 19 height 14
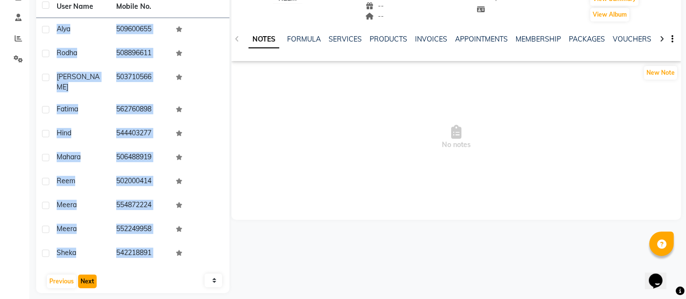
click at [78, 275] on button "Next" at bounding box center [87, 281] width 19 height 14
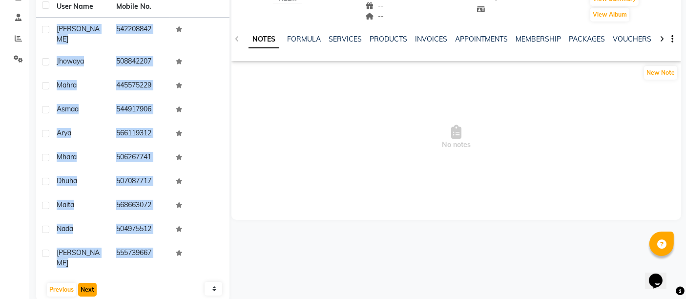
click at [95, 283] on button "Next" at bounding box center [87, 290] width 19 height 14
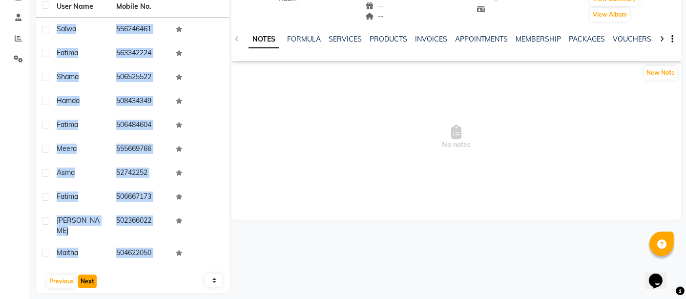
click at [87, 274] on button "Next" at bounding box center [87, 281] width 19 height 14
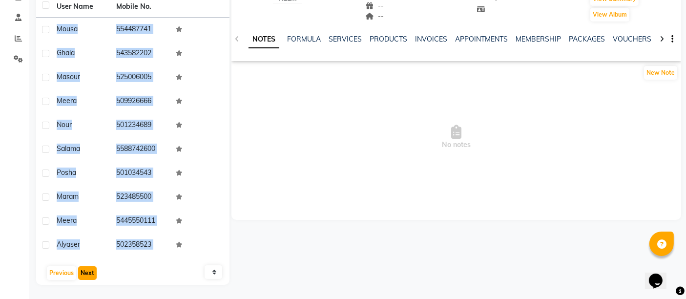
click at [86, 276] on button "Next" at bounding box center [87, 273] width 19 height 14
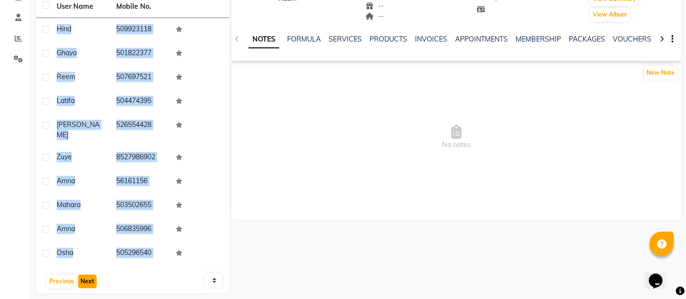
click at [89, 275] on button "Next" at bounding box center [87, 281] width 19 height 14
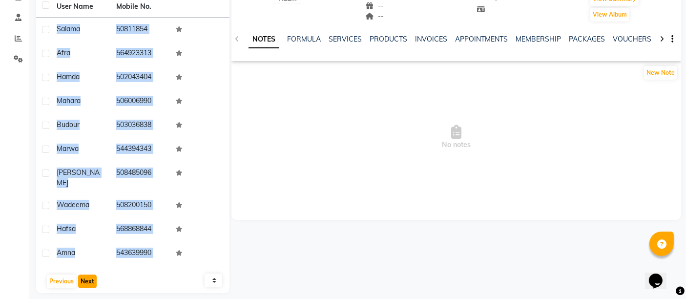
click at [81, 279] on button "Next" at bounding box center [87, 281] width 19 height 14
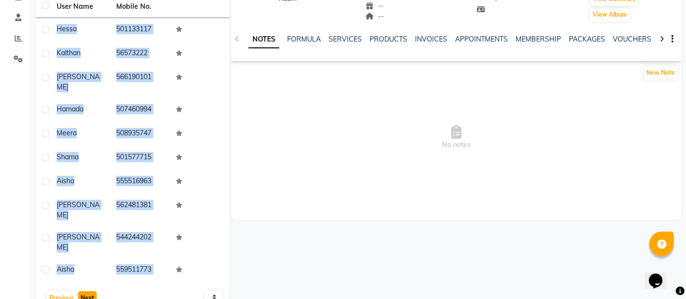
click at [90, 291] on button "Next" at bounding box center [87, 298] width 19 height 14
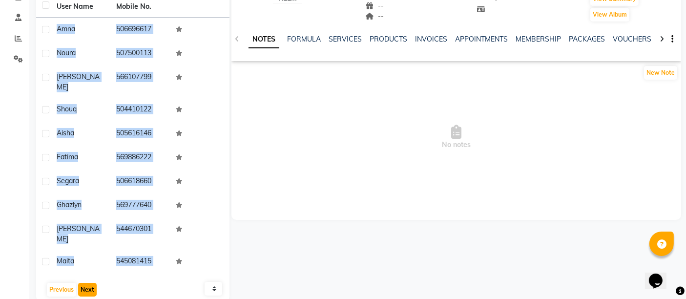
click at [83, 283] on button "Next" at bounding box center [87, 290] width 19 height 14
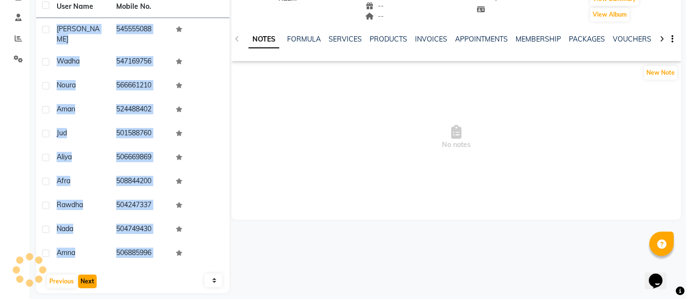
click at [92, 275] on button "Next" at bounding box center [87, 281] width 19 height 14
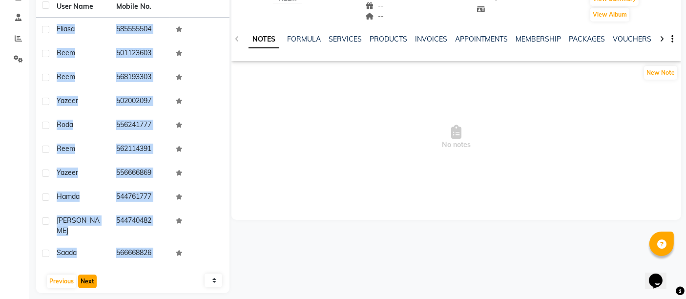
click at [84, 275] on button "Next" at bounding box center [87, 281] width 19 height 14
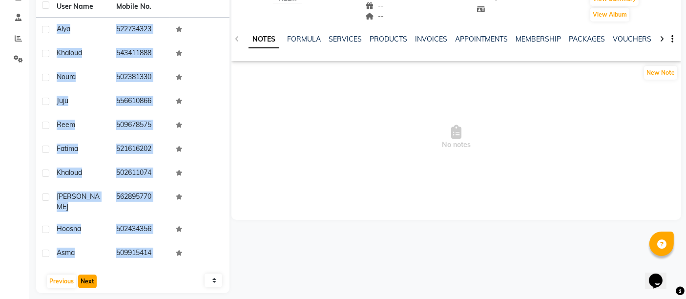
click at [88, 274] on button "Next" at bounding box center [87, 281] width 19 height 14
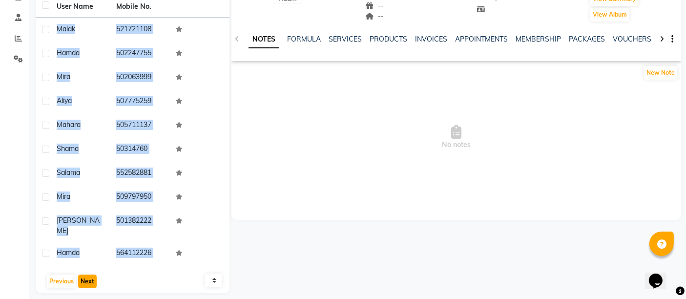
click at [85, 275] on button "Next" at bounding box center [87, 281] width 19 height 14
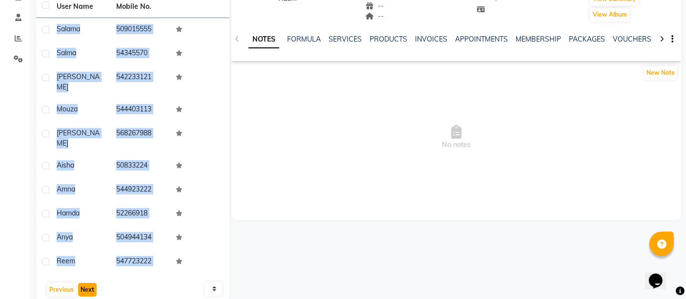
click at [82, 283] on button "Next" at bounding box center [87, 290] width 19 height 14
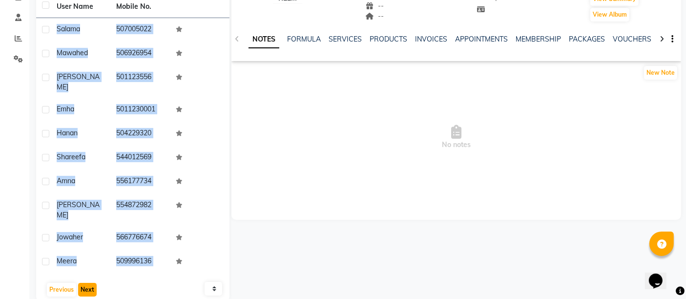
click at [89, 283] on button "Next" at bounding box center [87, 290] width 19 height 14
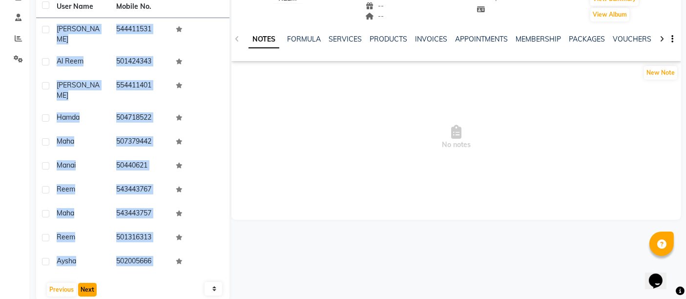
click at [90, 283] on button "Next" at bounding box center [87, 290] width 19 height 14
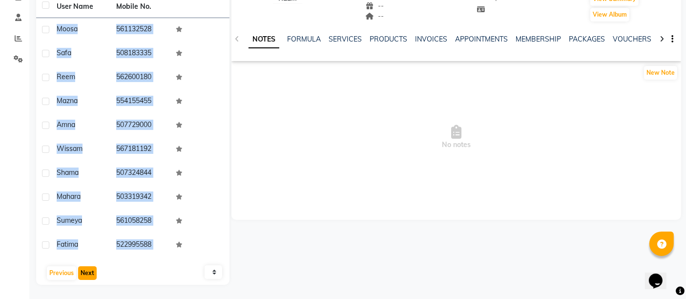
click at [87, 272] on button "Next" at bounding box center [87, 273] width 19 height 14
click at [90, 269] on button "Next" at bounding box center [87, 273] width 19 height 14
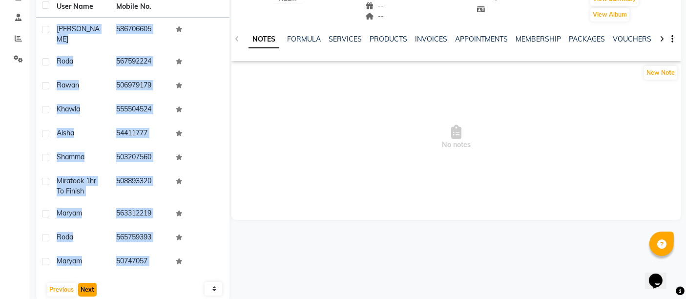
click at [92, 283] on button "Next" at bounding box center [87, 290] width 19 height 14
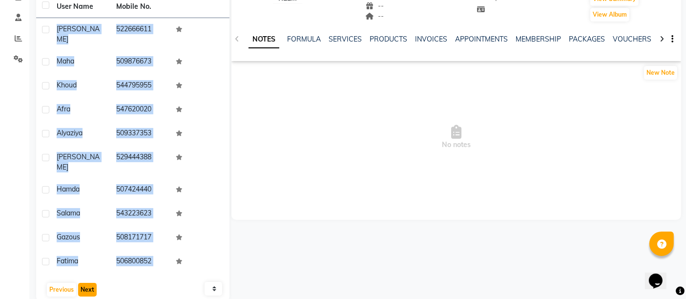
click at [86, 283] on button "Next" at bounding box center [87, 290] width 19 height 14
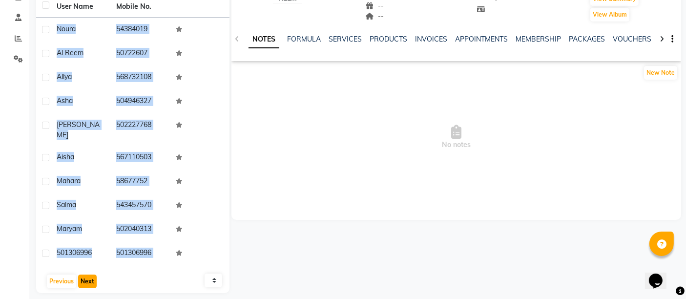
click at [81, 274] on button "Next" at bounding box center [87, 281] width 19 height 14
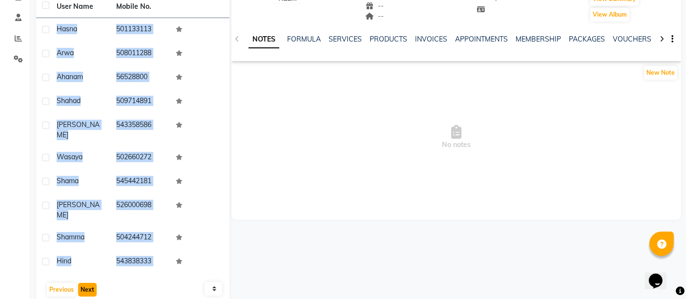
click at [88, 283] on button "Next" at bounding box center [87, 290] width 19 height 14
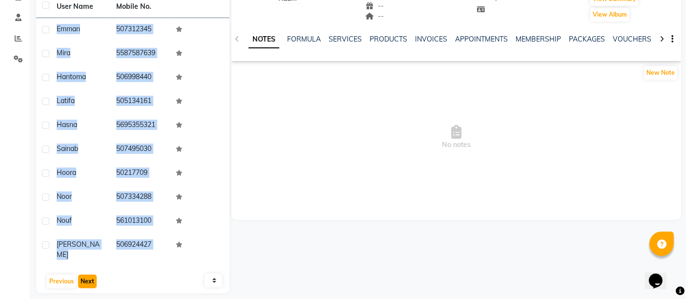
click at [90, 276] on button "Next" at bounding box center [87, 281] width 19 height 14
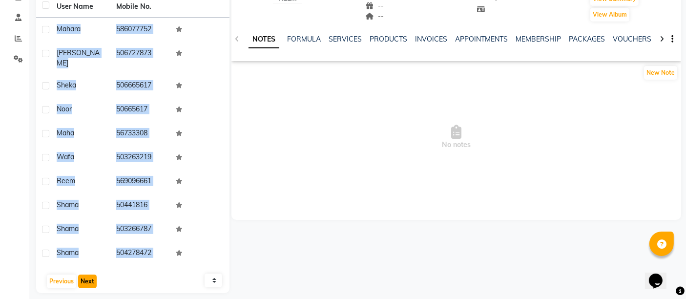
click at [87, 274] on button "Next" at bounding box center [87, 281] width 19 height 14
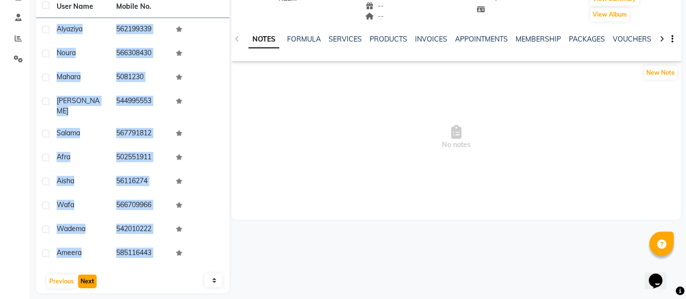
click at [89, 274] on button "Next" at bounding box center [87, 281] width 19 height 14
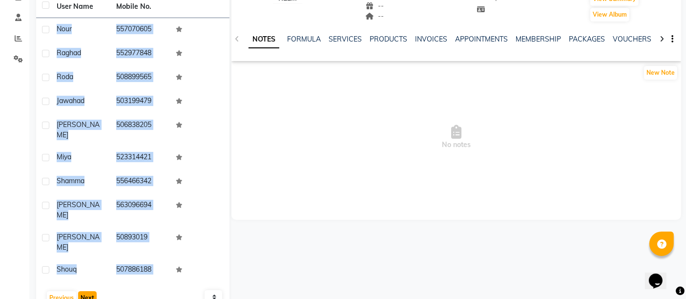
click at [86, 291] on button "Next" at bounding box center [87, 298] width 19 height 14
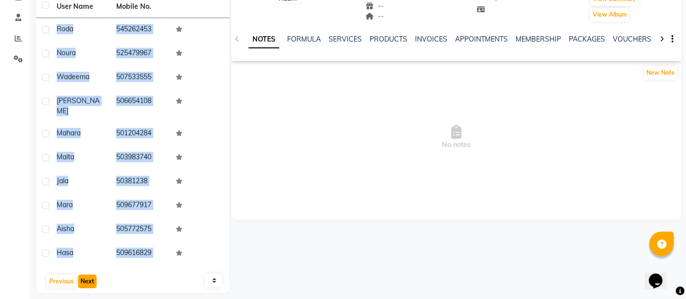
click at [87, 275] on button "Next" at bounding box center [87, 281] width 19 height 14
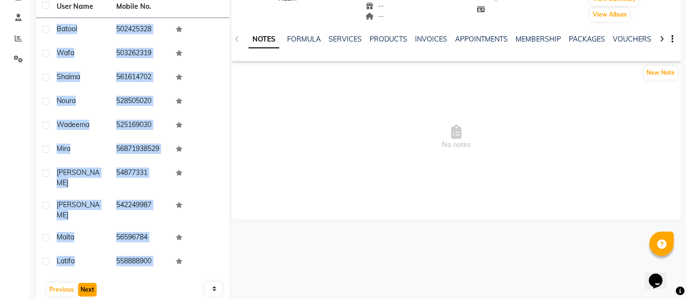
click at [92, 283] on button "Next" at bounding box center [87, 290] width 19 height 14
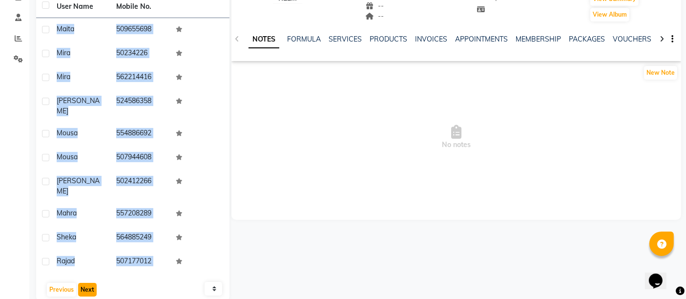
click at [86, 283] on button "Next" at bounding box center [87, 290] width 19 height 14
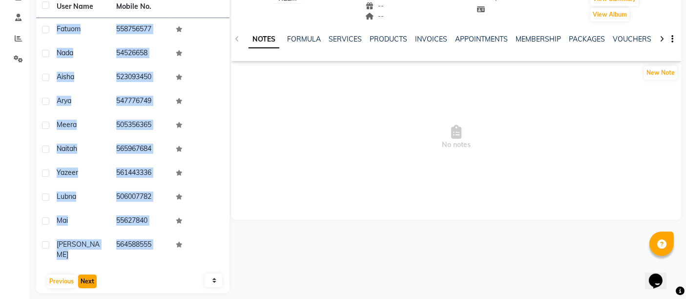
click at [82, 275] on button "Next" at bounding box center [87, 281] width 19 height 14
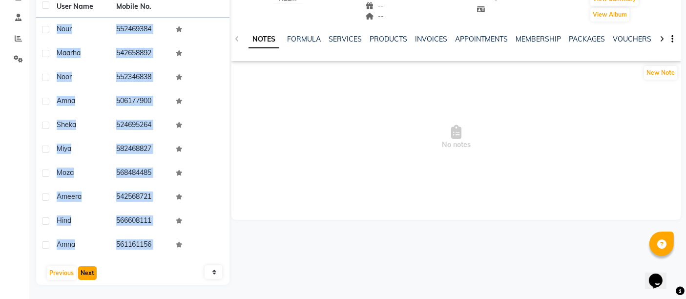
click at [82, 271] on button "Next" at bounding box center [87, 273] width 19 height 14
click at [91, 271] on button "Next" at bounding box center [87, 273] width 19 height 14
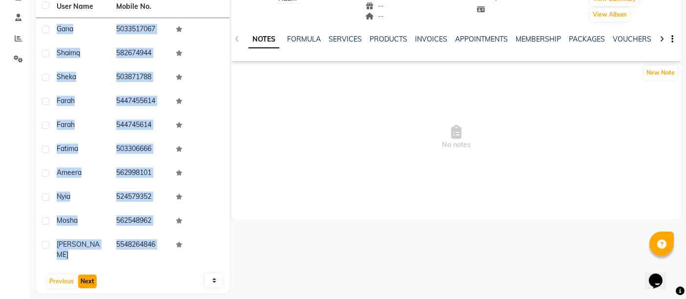
click at [89, 274] on button "Next" at bounding box center [87, 281] width 19 height 14
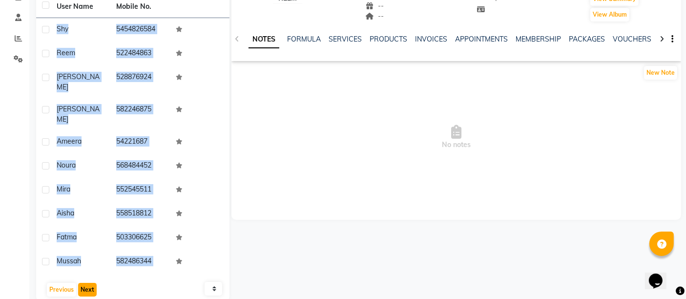
click at [88, 283] on button "Next" at bounding box center [87, 290] width 19 height 14
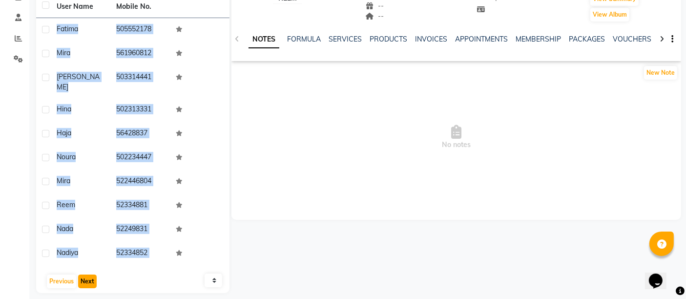
click at [90, 277] on button "Next" at bounding box center [87, 281] width 19 height 14
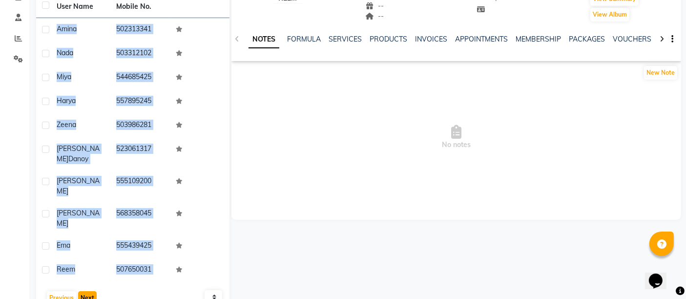
click at [86, 291] on button "Next" at bounding box center [87, 298] width 19 height 14
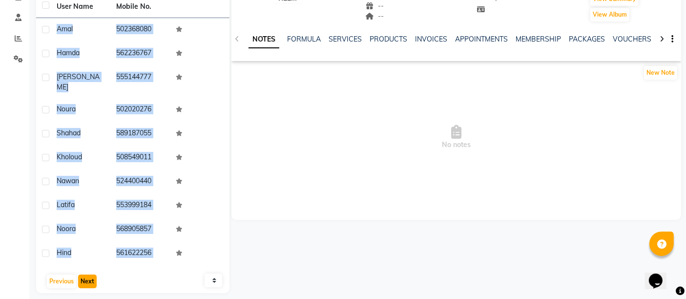
click at [88, 274] on button "Next" at bounding box center [87, 281] width 19 height 14
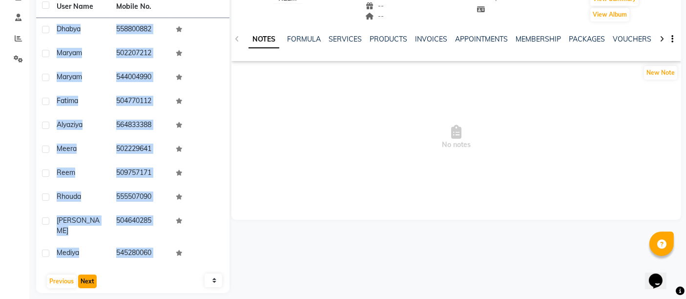
click at [84, 274] on button "Next" at bounding box center [87, 281] width 19 height 14
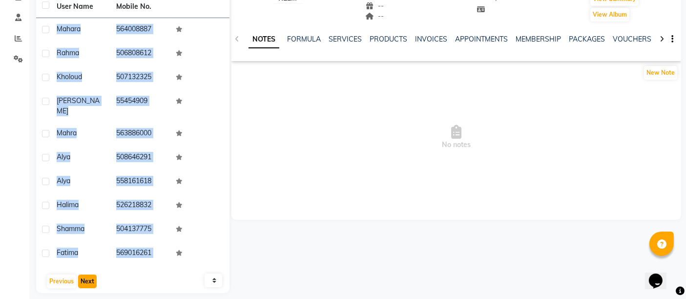
click at [85, 275] on button "Next" at bounding box center [87, 281] width 19 height 14
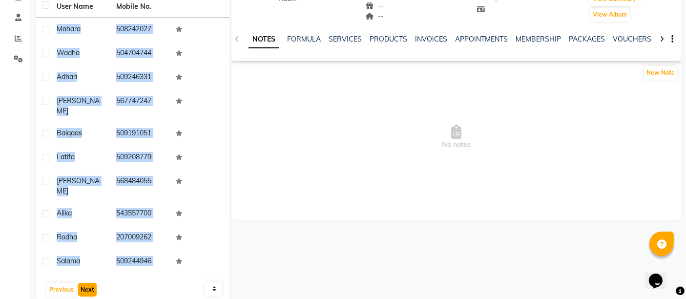
click at [92, 283] on button "Next" at bounding box center [87, 290] width 19 height 14
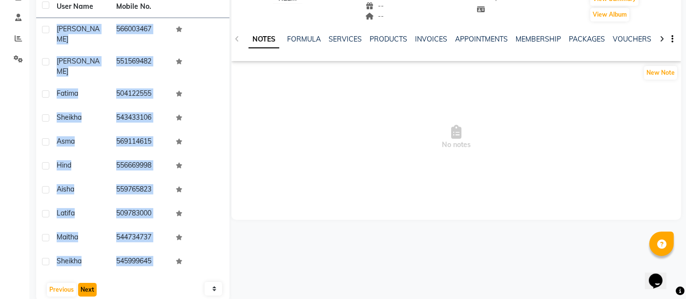
click at [81, 283] on button "Next" at bounding box center [87, 290] width 19 height 14
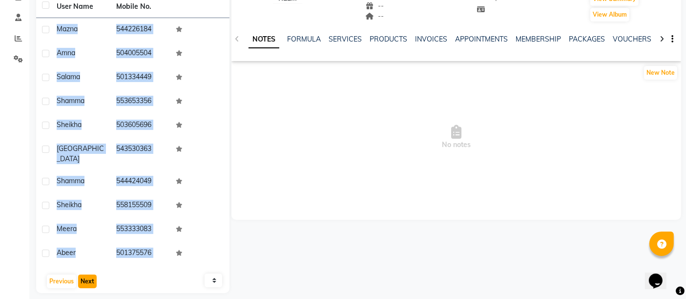
click at [82, 274] on button "Next" at bounding box center [87, 281] width 19 height 14
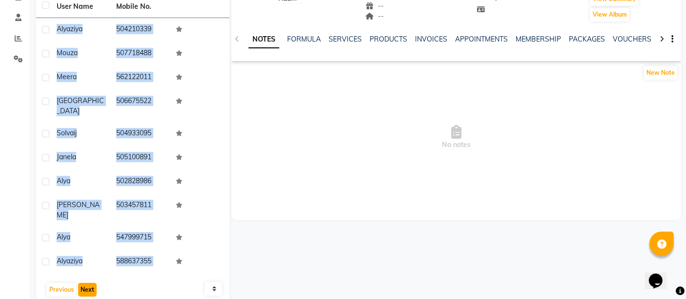
click at [95, 283] on button "Next" at bounding box center [87, 290] width 19 height 14
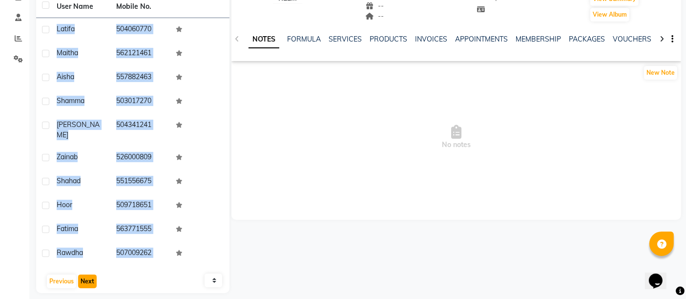
click at [85, 274] on button "Next" at bounding box center [87, 281] width 19 height 14
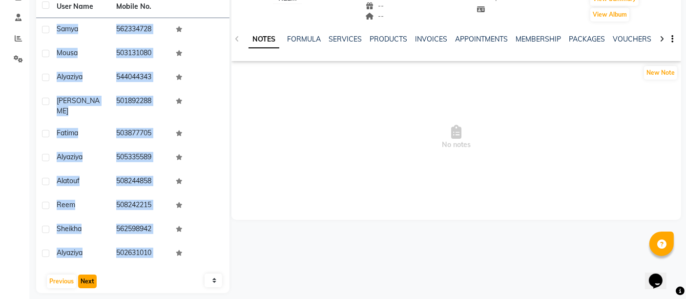
click at [86, 275] on button "Next" at bounding box center [87, 281] width 19 height 14
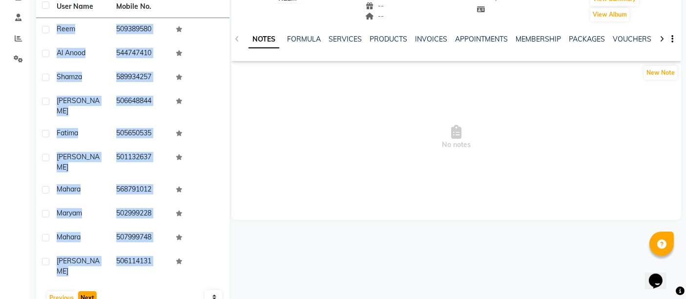
click at [90, 291] on button "Next" at bounding box center [87, 298] width 19 height 14
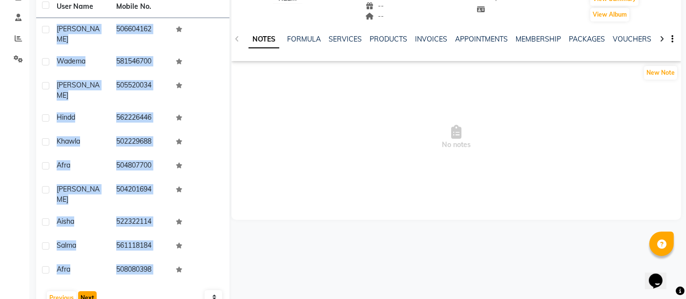
click at [83, 291] on button "Next" at bounding box center [87, 298] width 19 height 14
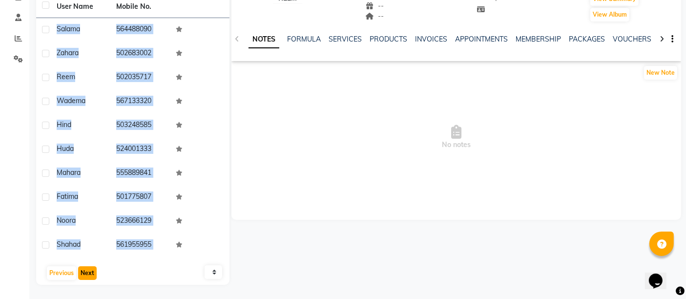
click at [85, 275] on button "Next" at bounding box center [87, 273] width 19 height 14
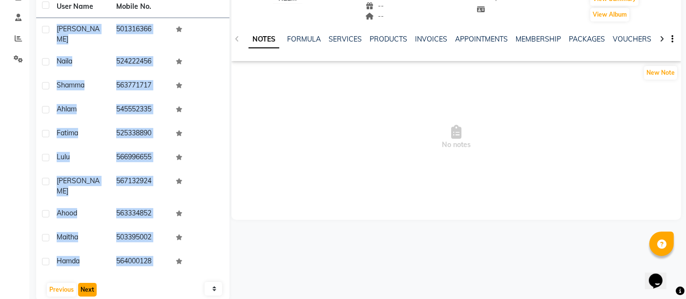
click at [78, 283] on button "Next" at bounding box center [87, 290] width 19 height 14
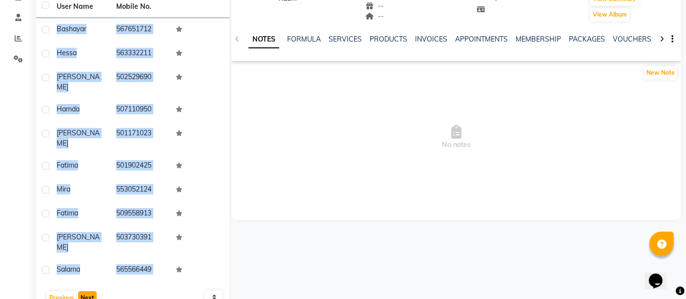
click at [93, 291] on button "Next" at bounding box center [87, 298] width 19 height 14
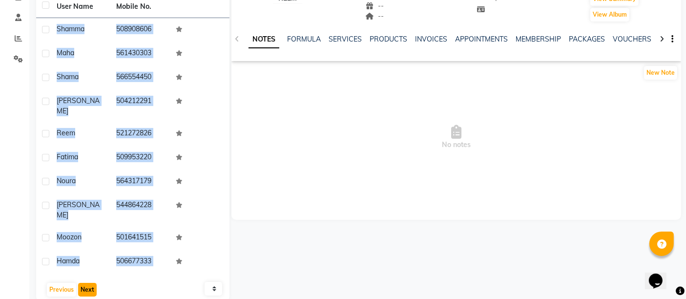
click at [83, 283] on button "Next" at bounding box center [87, 290] width 19 height 14
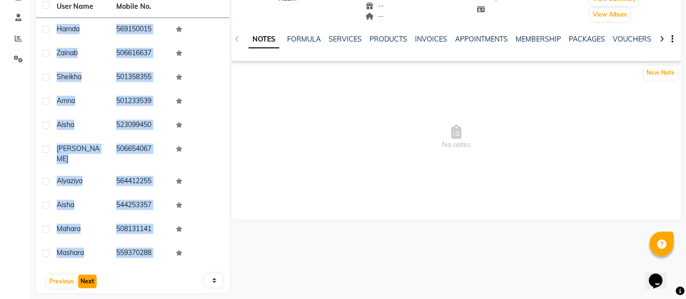
click at [88, 277] on button "Next" at bounding box center [87, 281] width 19 height 14
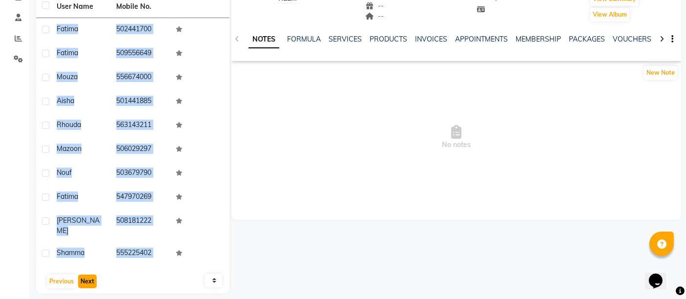
click at [82, 274] on button "Next" at bounding box center [87, 281] width 19 height 14
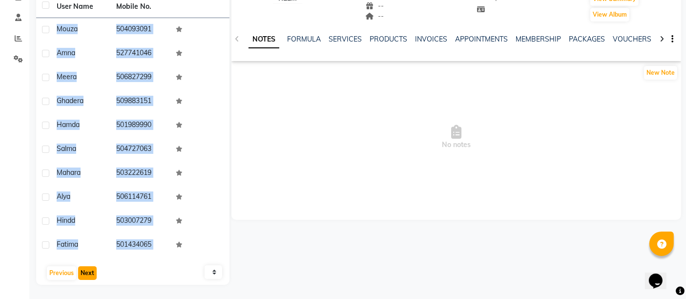
click at [91, 268] on button "Next" at bounding box center [87, 273] width 19 height 14
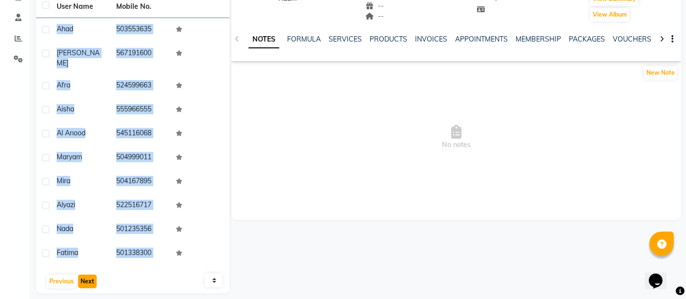
click at [90, 274] on button "Next" at bounding box center [87, 281] width 19 height 14
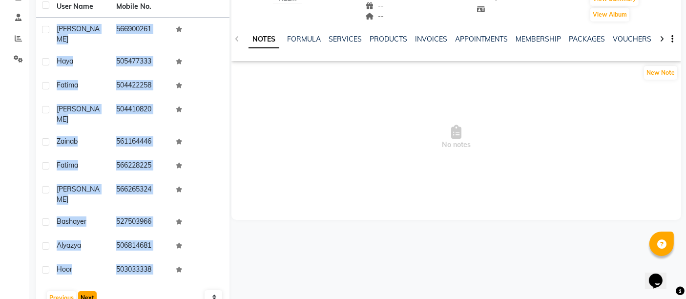
click at [92, 291] on button "Next" at bounding box center [87, 298] width 19 height 14
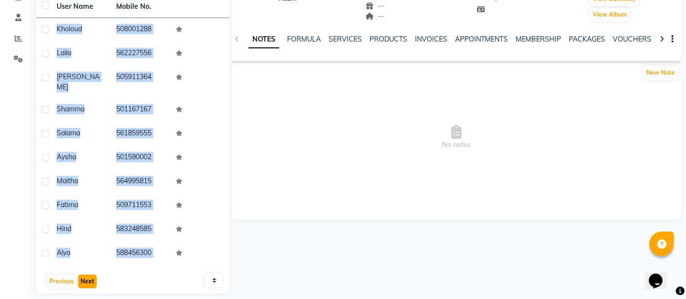
click at [89, 275] on button "Next" at bounding box center [87, 281] width 19 height 14
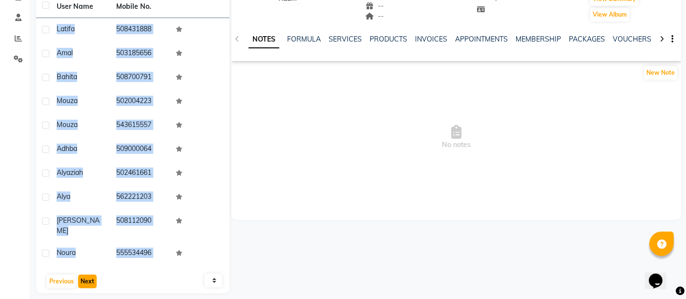
click at [85, 274] on button "Next" at bounding box center [87, 281] width 19 height 14
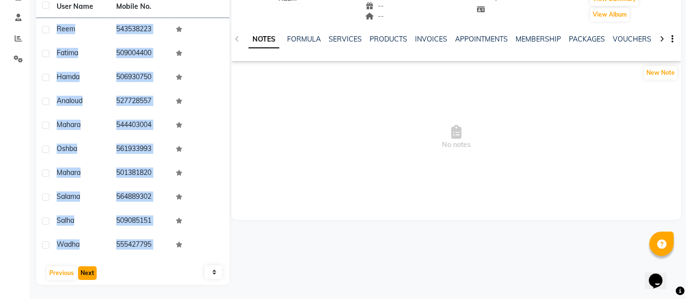
click at [85, 274] on button "Next" at bounding box center [87, 273] width 19 height 14
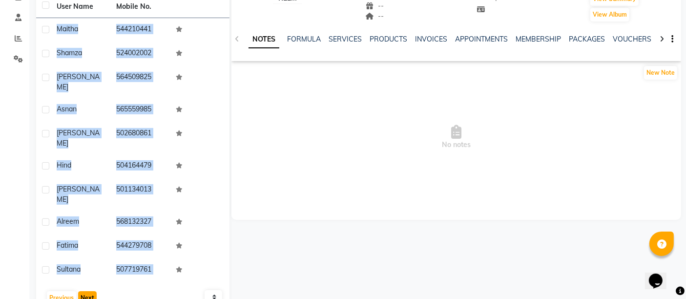
click at [82, 291] on button "Next" at bounding box center [87, 298] width 19 height 14
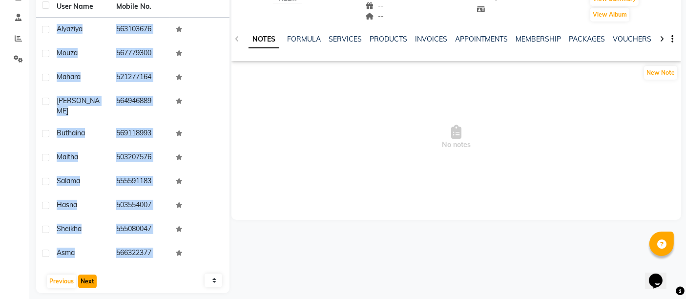
click at [83, 275] on button "Next" at bounding box center [87, 281] width 19 height 14
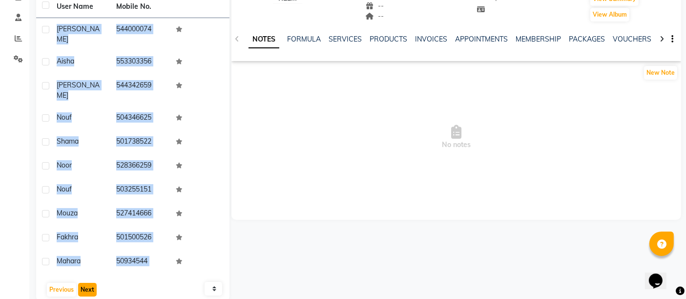
click at [86, 283] on button "Next" at bounding box center [87, 290] width 19 height 14
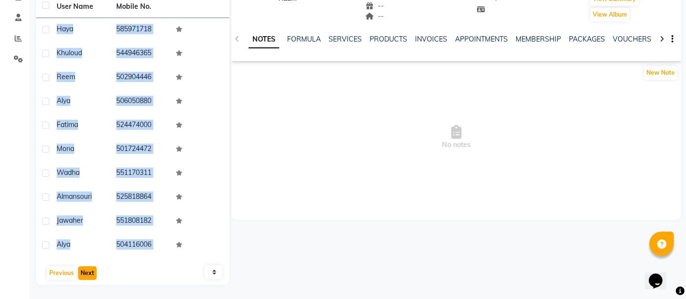
click at [86, 271] on button "Next" at bounding box center [87, 273] width 19 height 14
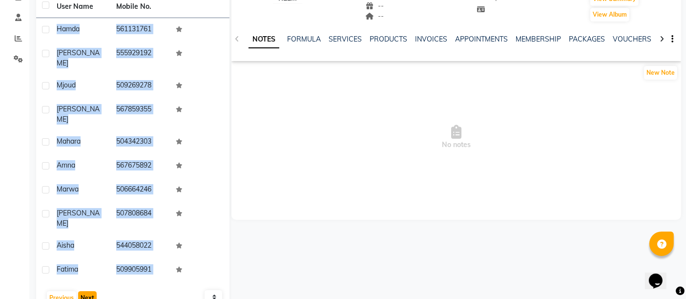
click at [86, 291] on button "Next" at bounding box center [87, 298] width 19 height 14
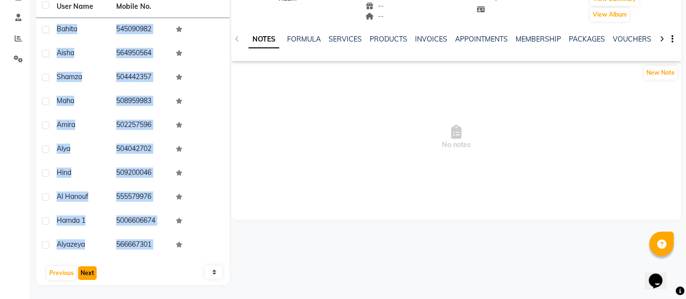
click at [86, 268] on button "Next" at bounding box center [87, 273] width 19 height 14
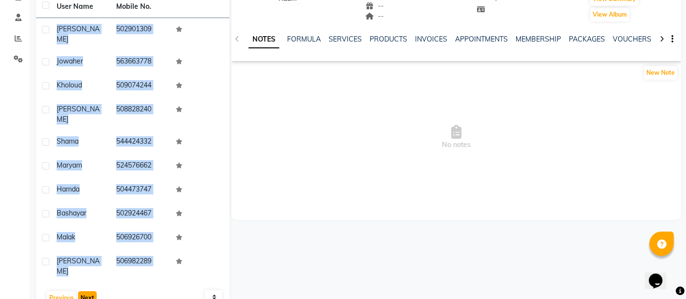
click at [86, 291] on button "Next" at bounding box center [87, 298] width 19 height 14
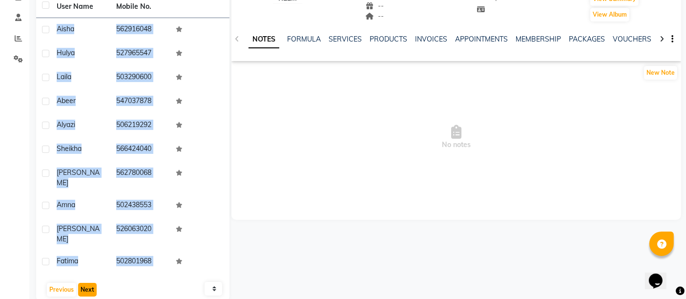
click at [85, 283] on button "Next" at bounding box center [87, 290] width 19 height 14
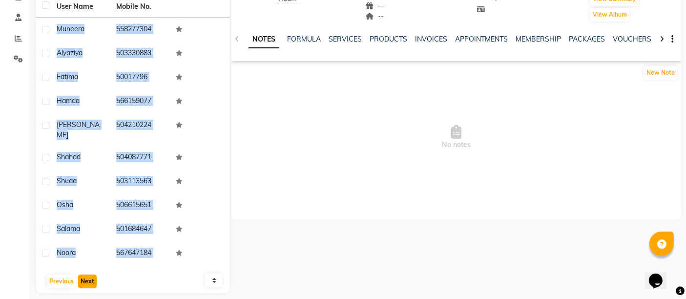
click at [83, 274] on button "Next" at bounding box center [87, 281] width 19 height 14
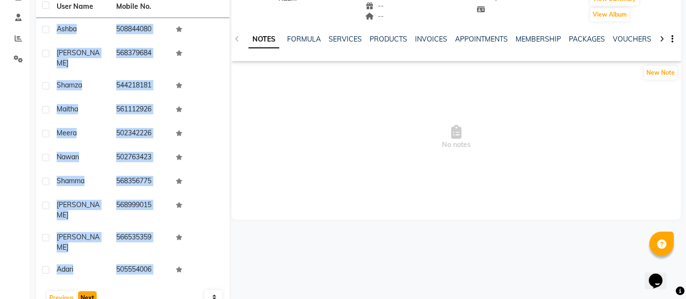
click at [89, 291] on button "Next" at bounding box center [87, 298] width 19 height 14
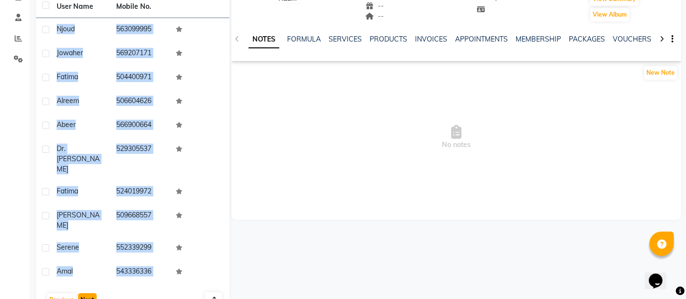
click at [81, 293] on button "Next" at bounding box center [87, 300] width 19 height 14
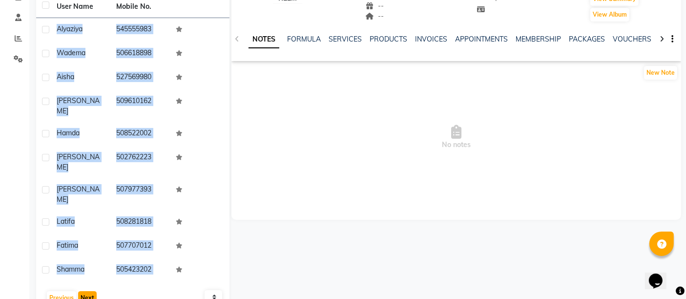
click at [84, 291] on button "Next" at bounding box center [87, 298] width 19 height 14
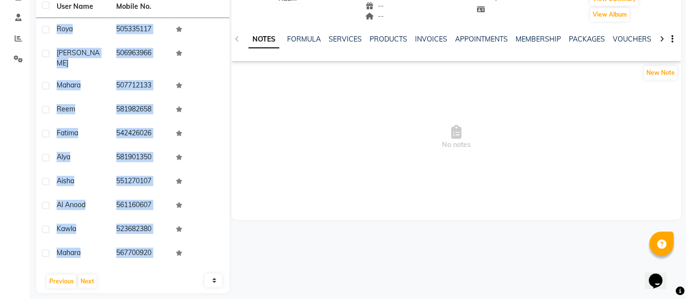
click at [212, 273] on select "10 50 100" at bounding box center [213, 280] width 18 height 14
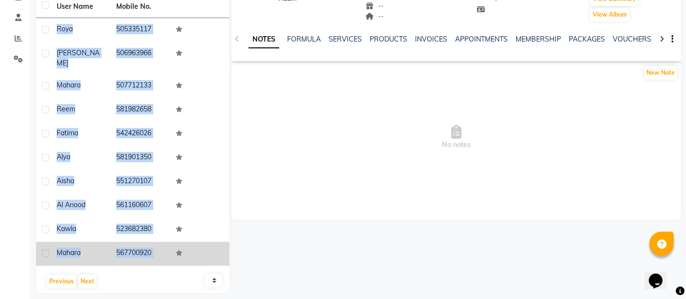
select select "50"
click at [204, 273] on select "10 50 100" at bounding box center [213, 280] width 18 height 14
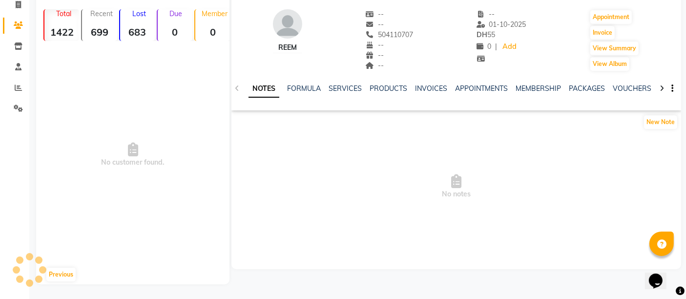
scroll to position [66, 0]
click at [598, 47] on button "View Summary" at bounding box center [614, 49] width 48 height 14
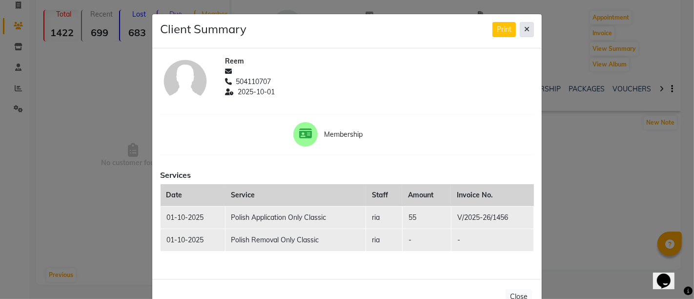
click at [524, 29] on icon at bounding box center [526, 29] width 5 height 7
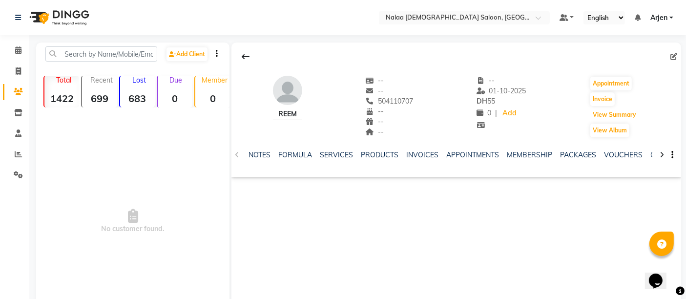
scroll to position [66, 0]
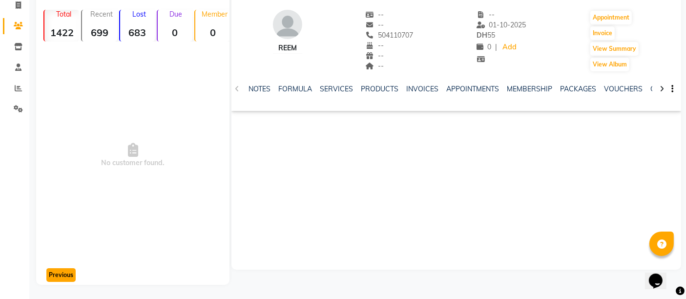
click at [60, 274] on button "Previous" at bounding box center [60, 275] width 29 height 14
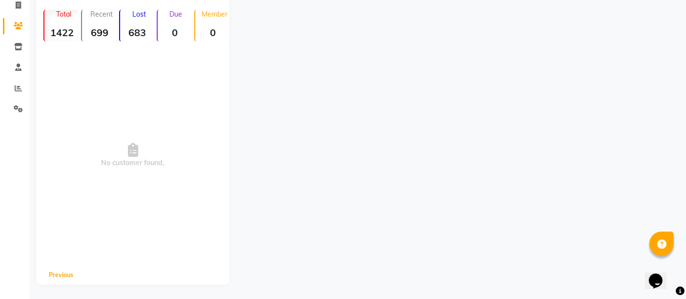
scroll to position [56, 0]
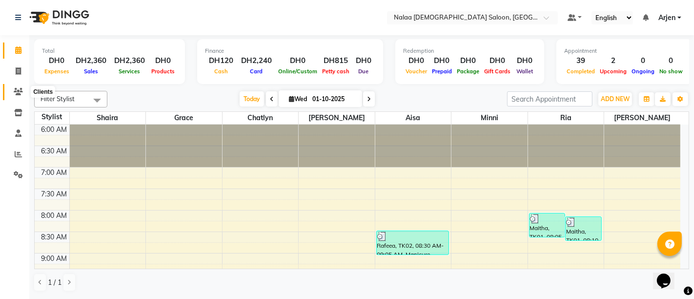
click at [22, 89] on icon at bounding box center [18, 91] width 9 height 7
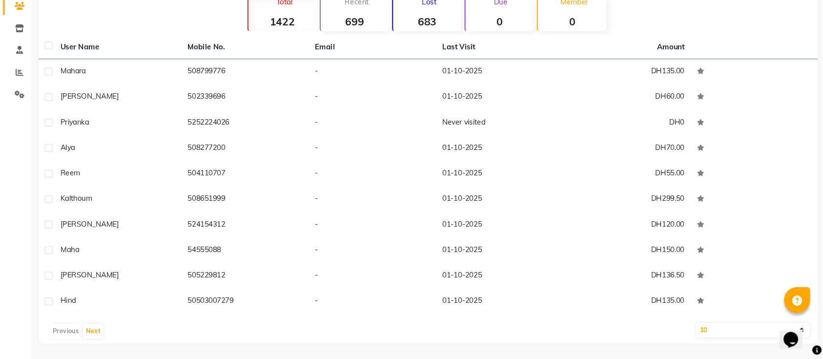
scroll to position [63, 0]
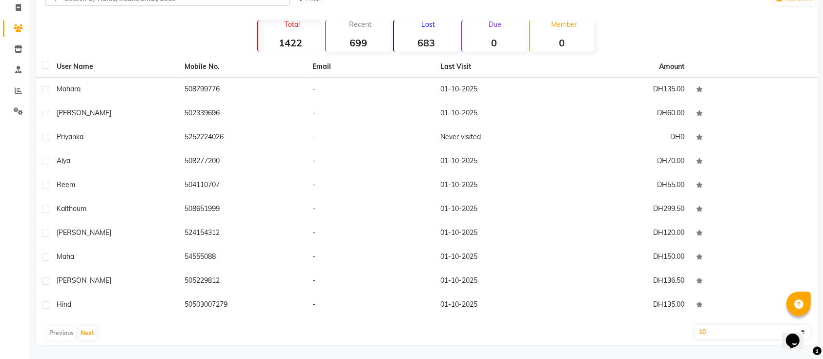
click at [693, 298] on select "10 50 100" at bounding box center [753, 332] width 116 height 14
select select "100"
click at [693, 298] on select "10 50 100" at bounding box center [753, 332] width 116 height 14
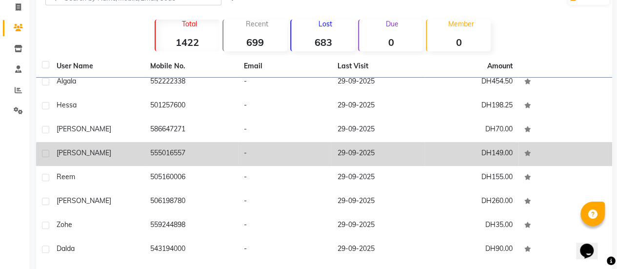
scroll to position [183, 0]
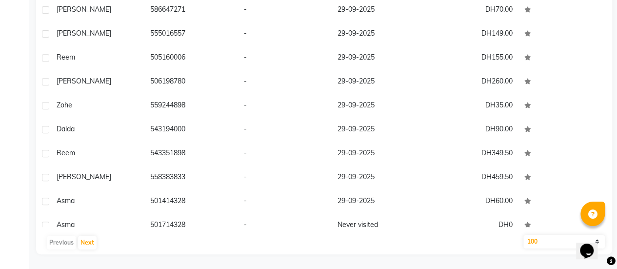
click at [422, 228] on div "User Name Mobile No. Email Last Visit Amount Mahara 508799776 - [DATE] DH135.00…" at bounding box center [324, 95] width 576 height 319
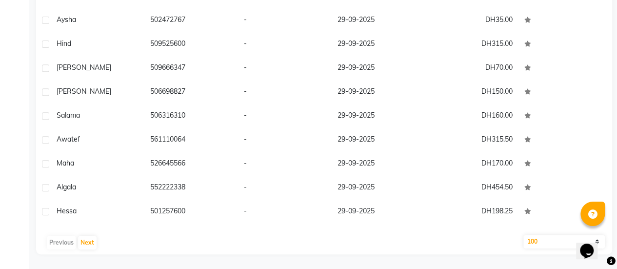
scroll to position [2130, 0]
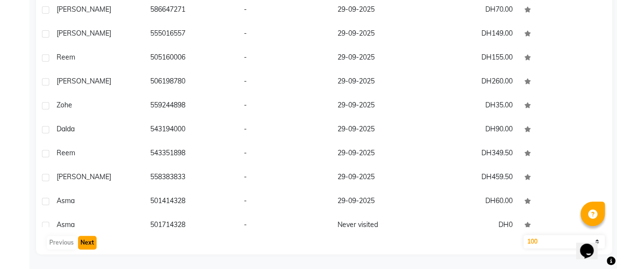
click at [82, 243] on button "Next" at bounding box center [87, 243] width 19 height 14
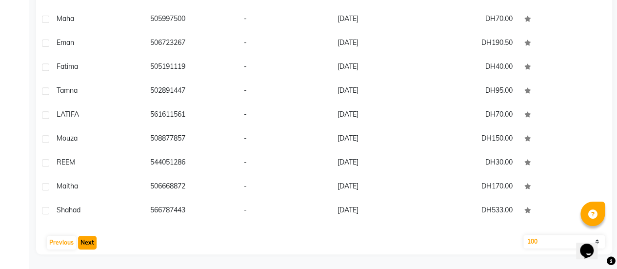
click at [82, 243] on button "Next" at bounding box center [87, 243] width 19 height 14
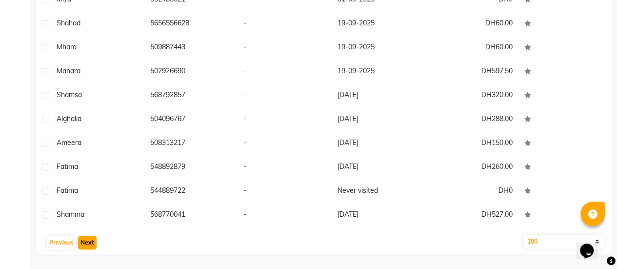
click at [82, 243] on button "Next" at bounding box center [87, 243] width 19 height 14
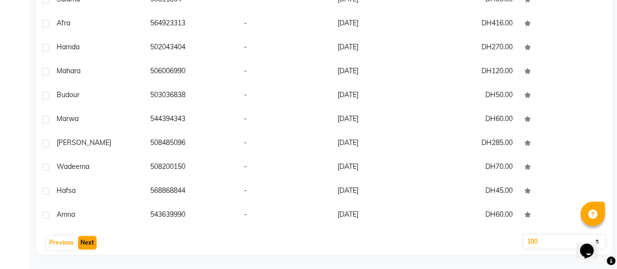
click at [82, 243] on button "Next" at bounding box center [87, 243] width 19 height 14
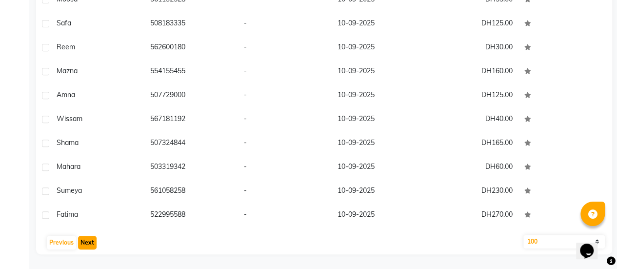
click at [82, 243] on button "Next" at bounding box center [87, 243] width 19 height 14
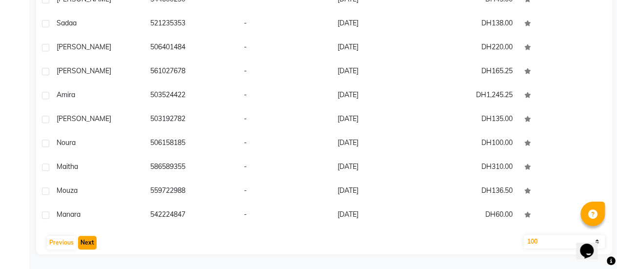
click at [82, 243] on button "Next" at bounding box center [87, 243] width 19 height 14
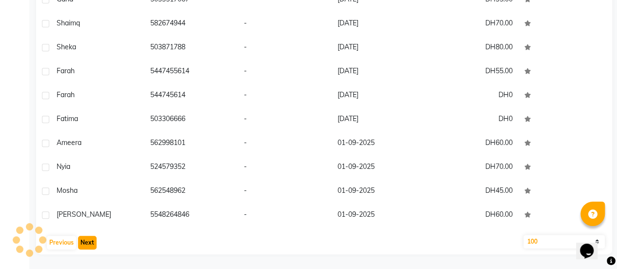
click at [82, 243] on button "Next" at bounding box center [87, 243] width 19 height 14
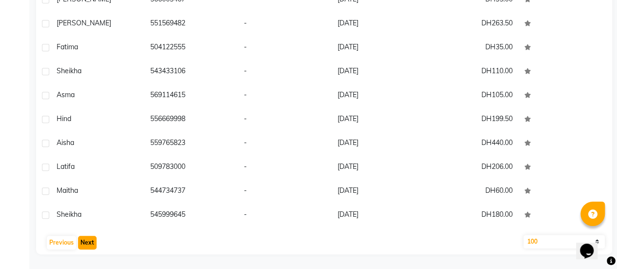
click at [82, 243] on button "Next" at bounding box center [87, 243] width 19 height 14
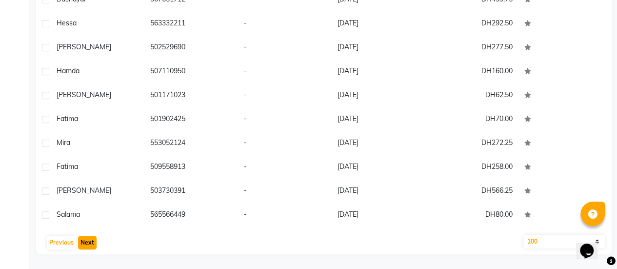
click at [82, 243] on button "Next" at bounding box center [87, 243] width 19 height 14
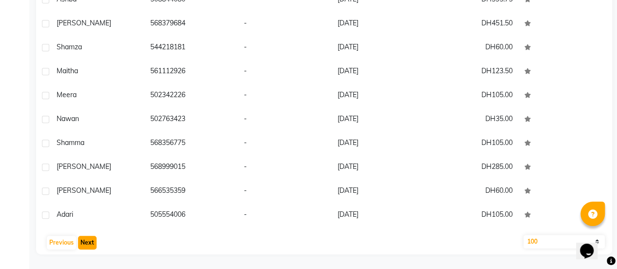
click at [82, 243] on button "Next" at bounding box center [87, 243] width 19 height 14
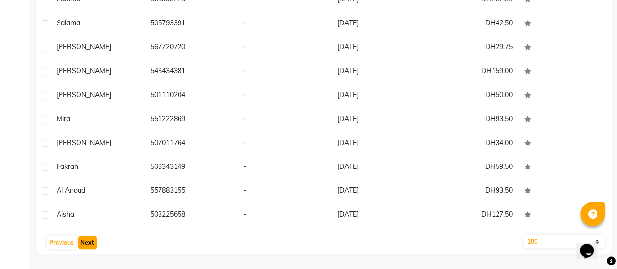
click at [92, 243] on button "Next" at bounding box center [87, 243] width 19 height 14
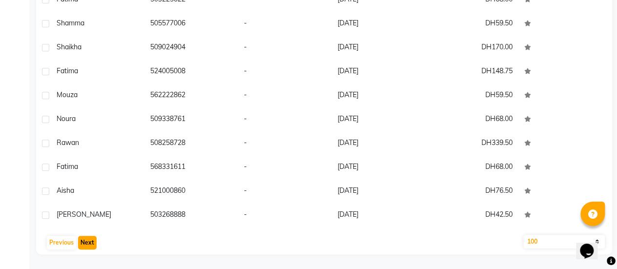
click at [92, 243] on button "Next" at bounding box center [87, 243] width 19 height 14
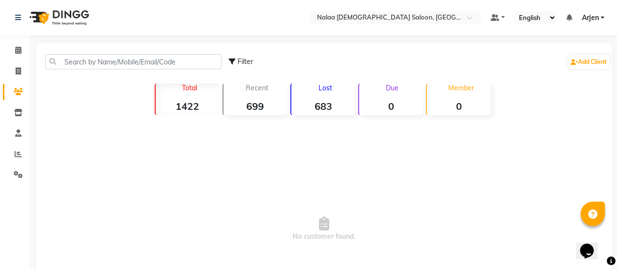
scroll to position [0, 0]
click at [15, 44] on span at bounding box center [18, 49] width 17 height 11
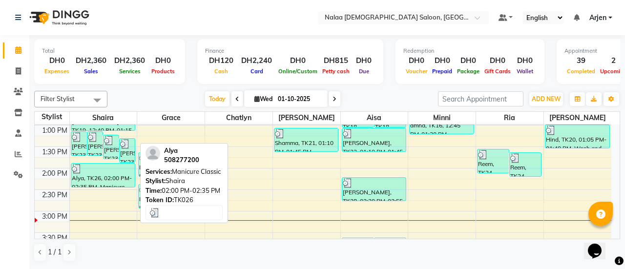
scroll to position [298, 0]
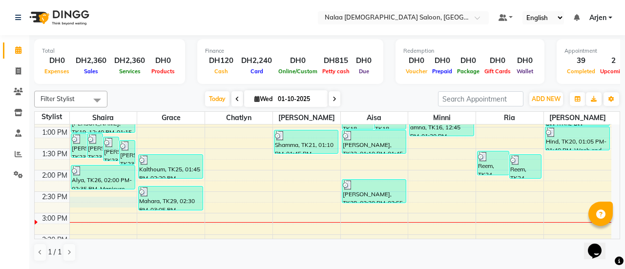
click at [83, 204] on div "6:00 AM 6:30 AM 7:00 AM 7:30 AM 8:00 AM 8:30 AM 9:00 AM 9:30 AM 10:00 AM 10:30 …" at bounding box center [323, 84] width 576 height 515
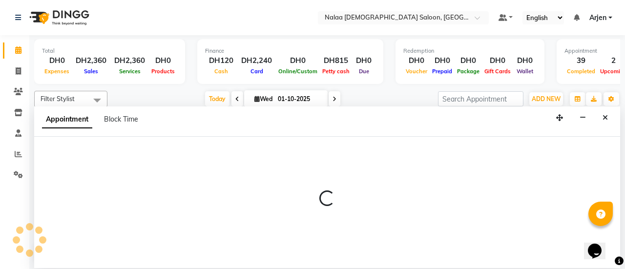
select select "90521"
select select "885"
select select "tentative"
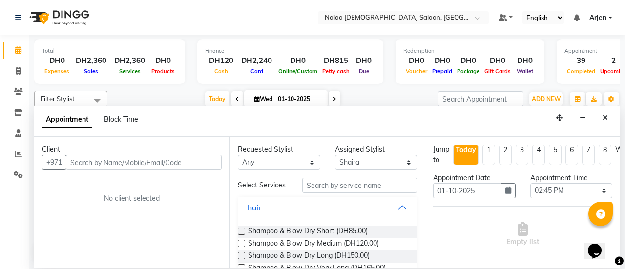
click at [183, 164] on input "text" at bounding box center [144, 162] width 156 height 15
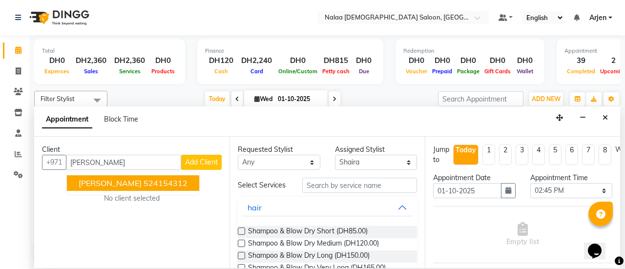
click at [143, 180] on ngb-highlight "524154312" at bounding box center [165, 183] width 44 height 10
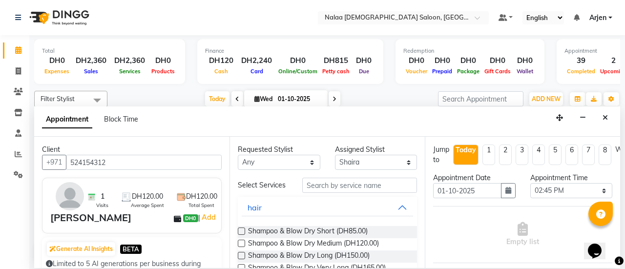
type input "524154312"
click at [317, 186] on input "text" at bounding box center [359, 185] width 115 height 15
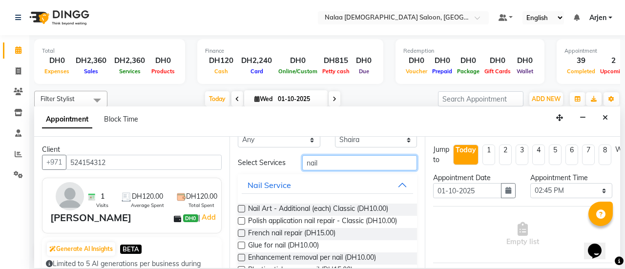
scroll to position [19, 0]
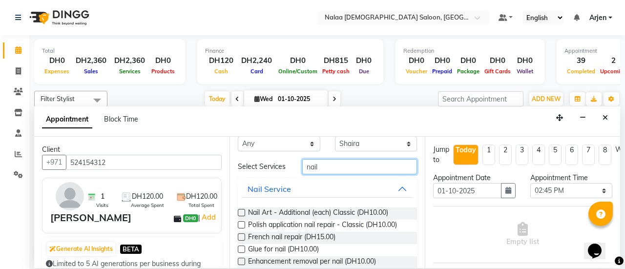
click at [318, 168] on input "nail" at bounding box center [359, 166] width 115 height 15
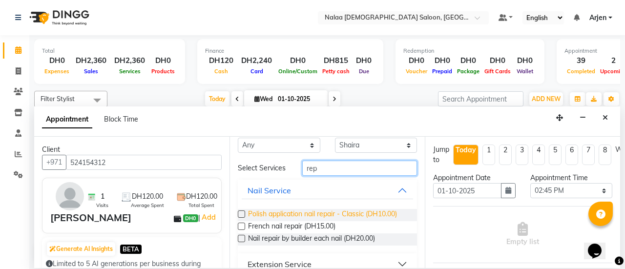
scroll to position [36, 0]
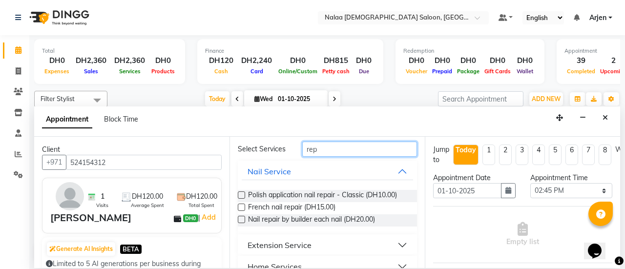
type input "rep"
click at [244, 196] on label at bounding box center [241, 194] width 7 height 7
click at [244, 196] on input "checkbox" at bounding box center [241, 196] width 6 height 6
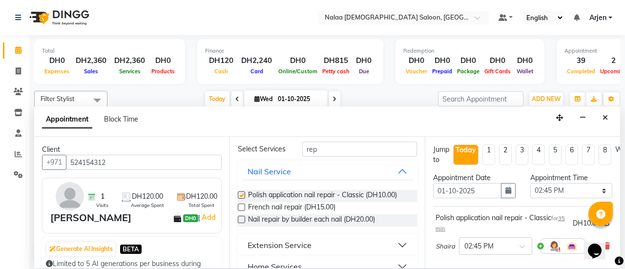
checkbox input "false"
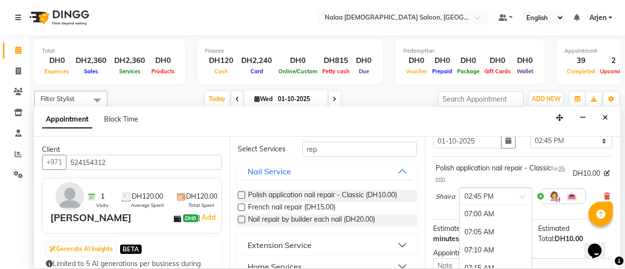
scroll to position [1712, 0]
click at [513, 192] on div at bounding box center [495, 195] width 72 height 10
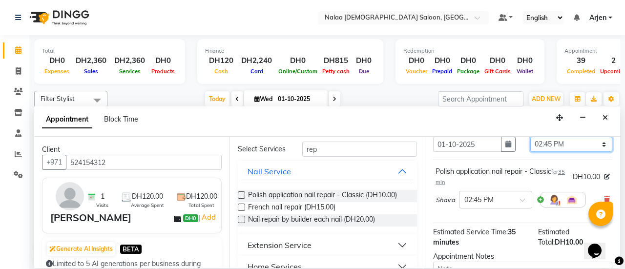
click at [544, 143] on select "Select 07:00 AM 07:05 AM 07:10 AM 07:15 AM 07:20 AM 07:25 AM 07:30 AM 07:35 AM …" at bounding box center [571, 144] width 82 height 15
select select "895"
click at [530, 137] on select "Select 07:00 AM 07:05 AM 07:10 AM 07:15 AM 07:20 AM 07:25 AM 07:30 AM 07:35 AM …" at bounding box center [571, 144] width 82 height 15
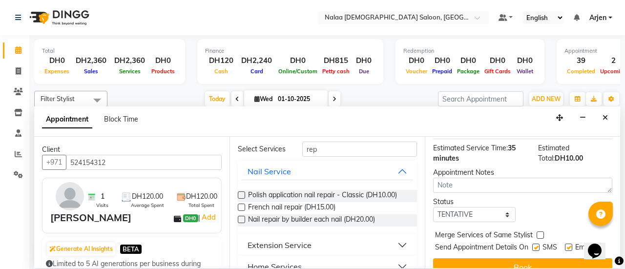
scroll to position [153, 0]
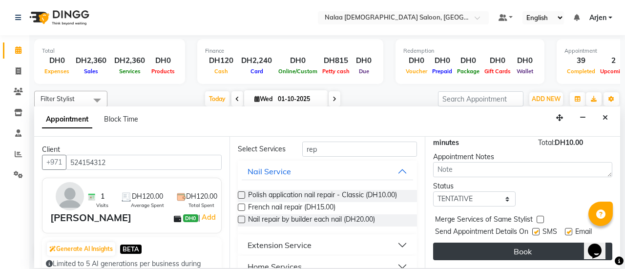
click at [534, 244] on button "Book" at bounding box center [522, 252] width 179 height 18
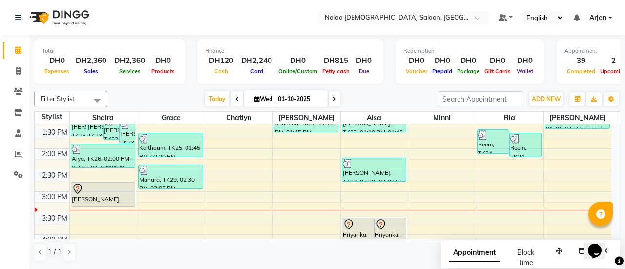
scroll to position [292, 0]
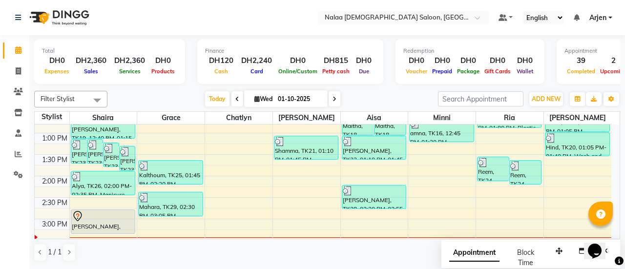
click at [72, 68] on div "Sales" at bounding box center [91, 71] width 39 height 10
click at [536, 99] on span "ADD NEW" at bounding box center [545, 98] width 29 height 7
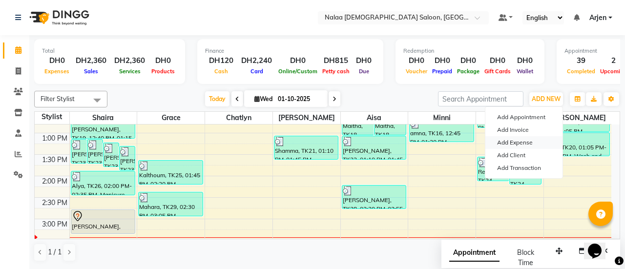
click at [503, 142] on link "Add Expense" at bounding box center [523, 142] width 77 height 13
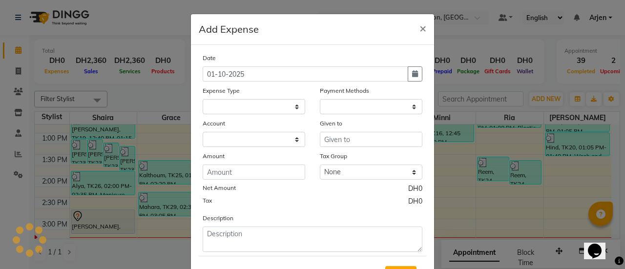
select select
select select "1"
select select "6649"
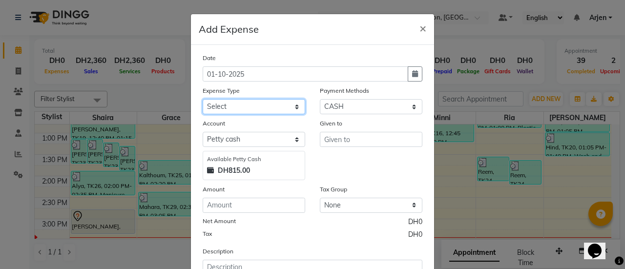
click at [260, 112] on select "Select Advance Salary Bank charges Carlift Car maintenance Cash transfer to ban…" at bounding box center [254, 106] width 102 height 15
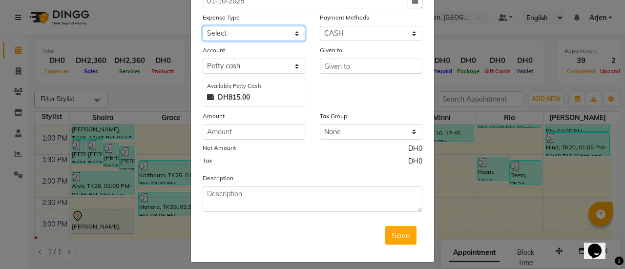
scroll to position [0, 0]
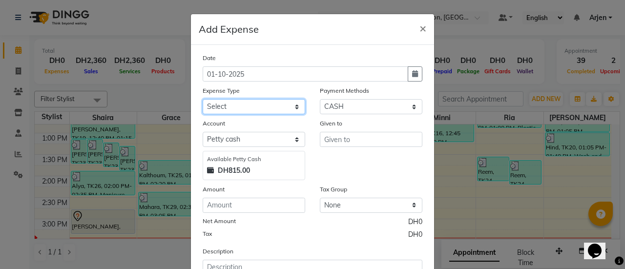
click at [230, 106] on select "Select Advance Salary Bank charges Carlift Car maintenance Cash transfer to ban…" at bounding box center [254, 106] width 102 height 15
select select "19355"
click at [203, 99] on select "Select Advance Salary Bank charges Carlift Car maintenance Cash transfer to ban…" at bounding box center [254, 106] width 102 height 15
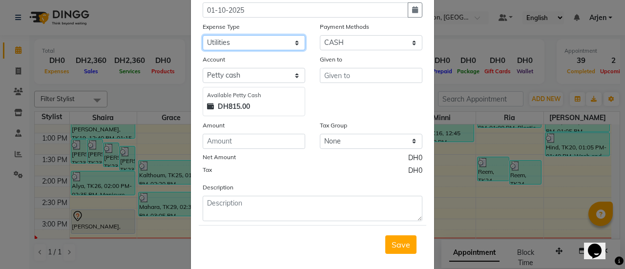
scroll to position [79, 0]
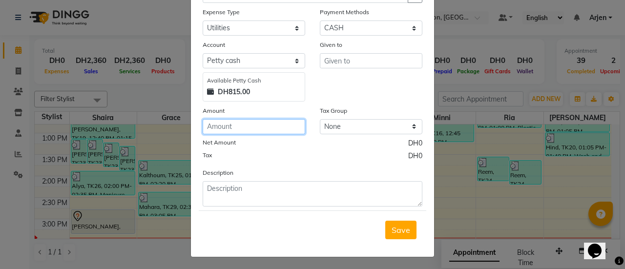
click at [240, 127] on input "number" at bounding box center [254, 126] width 102 height 15
type input "102"
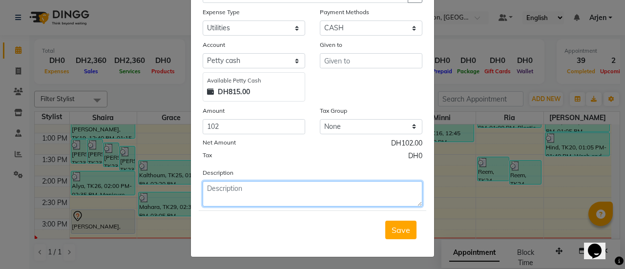
click at [246, 188] on textarea at bounding box center [313, 193] width 220 height 25
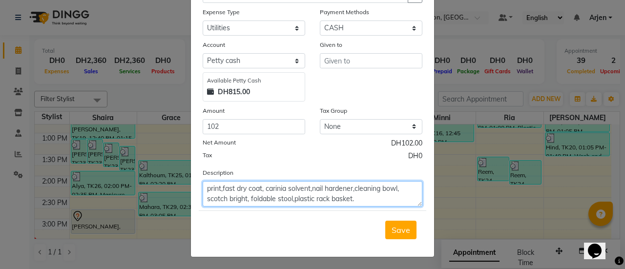
type textarea "print,fast dry coat, carinia solvent,nail hardener,cleaning bowl, scotch bright…"
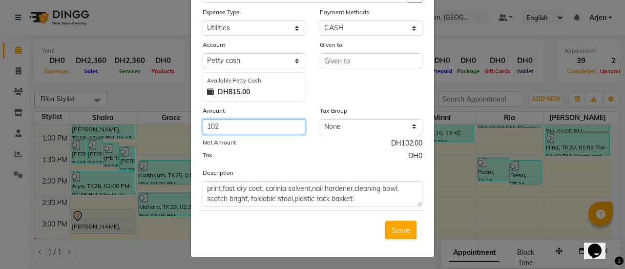
click at [223, 121] on input "102" at bounding box center [254, 126] width 102 height 15
type input "1"
type input "94.56"
click at [391, 227] on span "Save" at bounding box center [400, 230] width 19 height 10
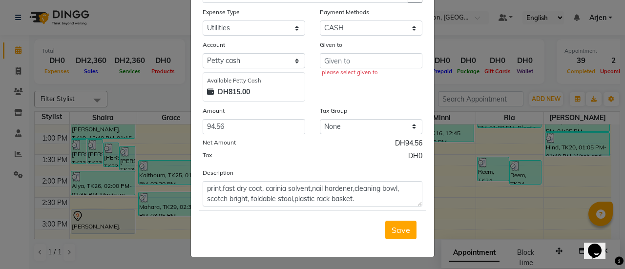
click at [372, 68] on div "please select given to" at bounding box center [372, 72] width 101 height 8
click at [361, 58] on input "text" at bounding box center [371, 60] width 102 height 15
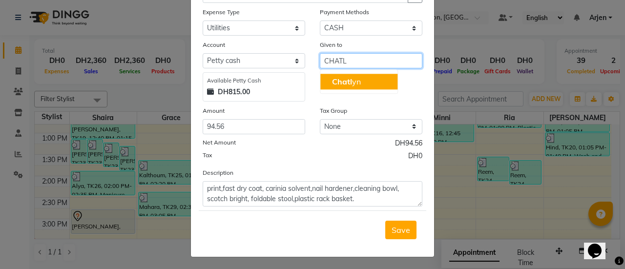
click at [351, 81] on ngb-highlight "Chatl yn" at bounding box center [346, 82] width 29 height 10
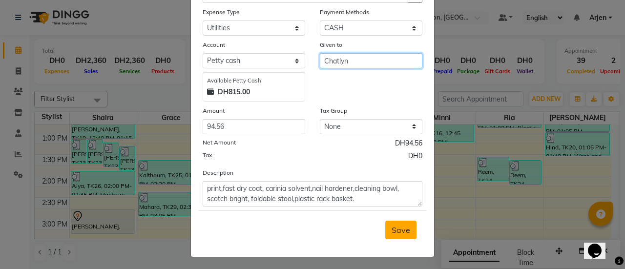
type input "Chatlyn"
click at [405, 231] on span "Save" at bounding box center [400, 230] width 19 height 10
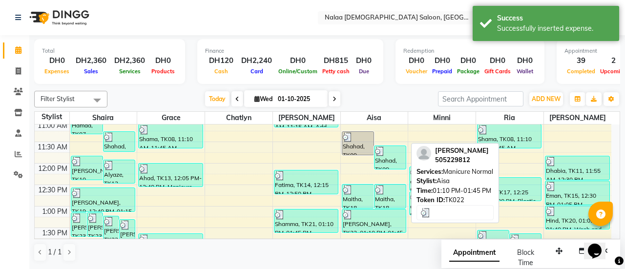
scroll to position [392, 0]
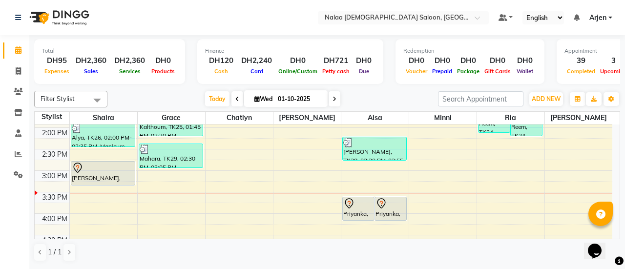
scroll to position [341, 0]
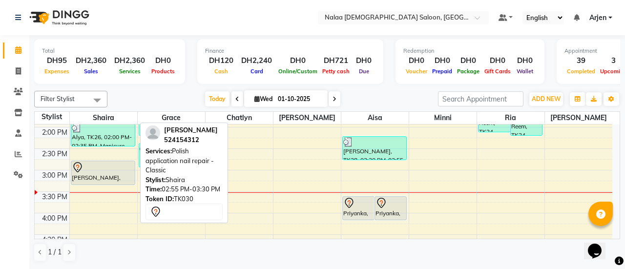
click at [87, 173] on div "[PERSON_NAME], TK30, 02:55 PM-03:30 PM, Polish application nail repair - Classic" at bounding box center [103, 172] width 64 height 23
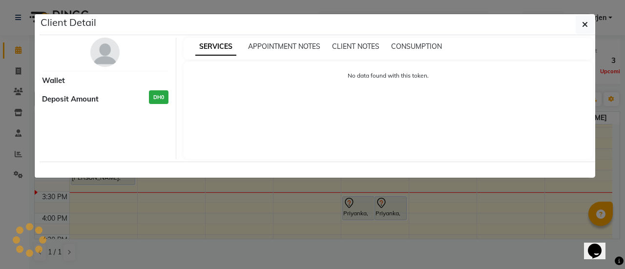
select select "7"
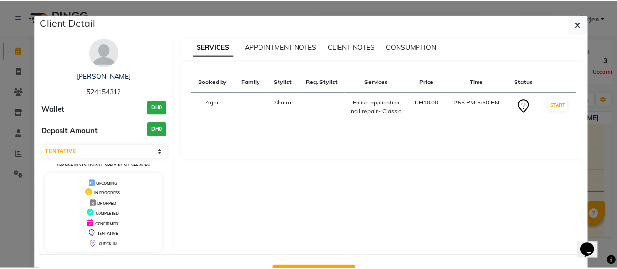
scroll to position [35, 0]
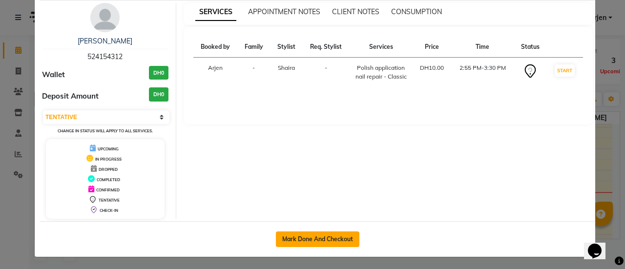
click at [312, 242] on button "Mark Done And Checkout" at bounding box center [317, 239] width 83 height 16
select select "service"
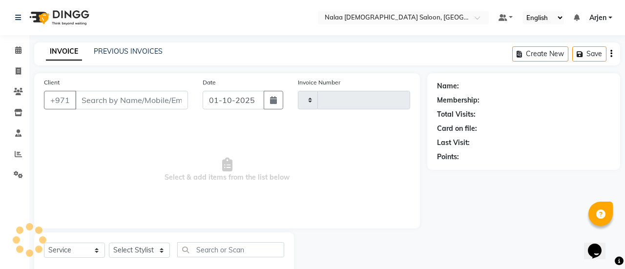
type input "1460"
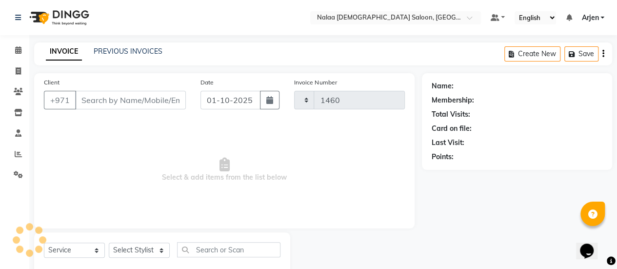
select select "7528"
type input "524154312"
select select "90521"
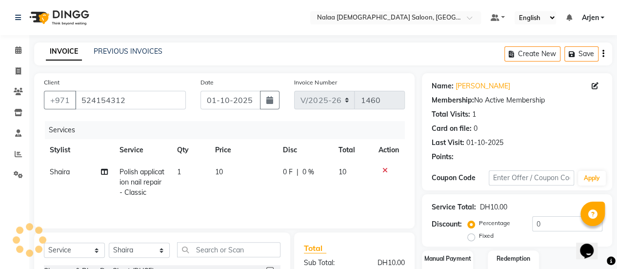
scroll to position [122, 0]
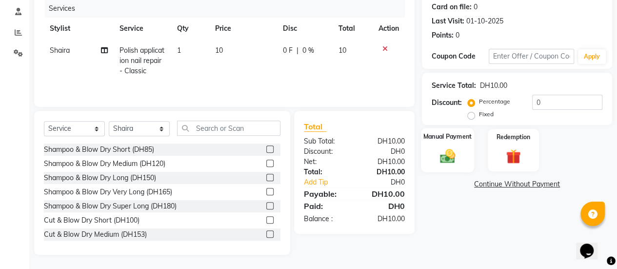
click at [435, 160] on img at bounding box center [447, 156] width 25 height 18
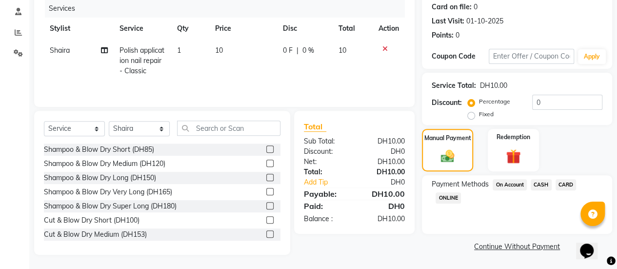
click at [562, 185] on span "CARD" at bounding box center [566, 184] width 21 height 11
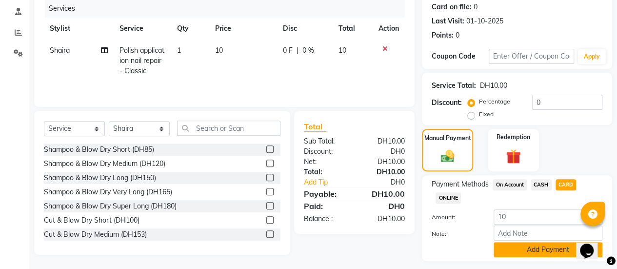
click at [550, 248] on button "Add Payment" at bounding box center [548, 249] width 109 height 15
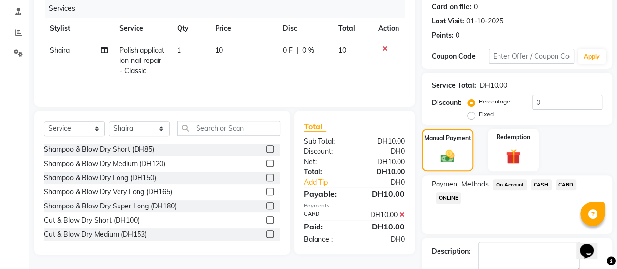
scroll to position [175, 0]
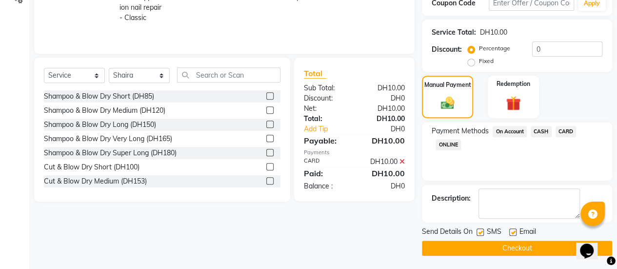
click at [543, 251] on button "Checkout" at bounding box center [517, 248] width 190 height 15
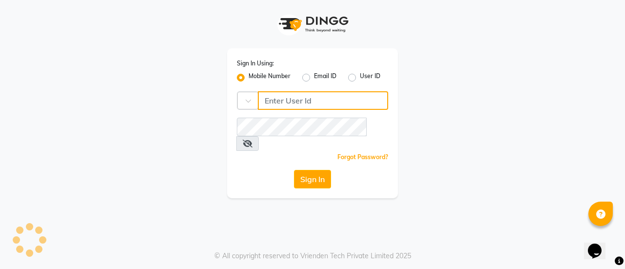
type input "544228034"
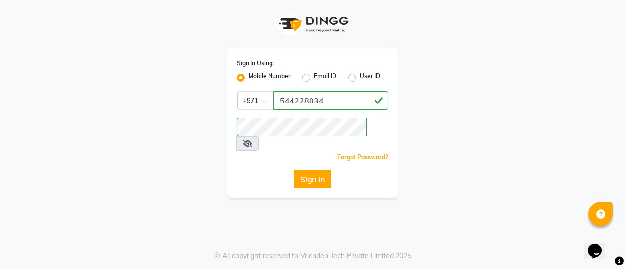
click at [312, 170] on button "Sign In" at bounding box center [312, 179] width 37 height 19
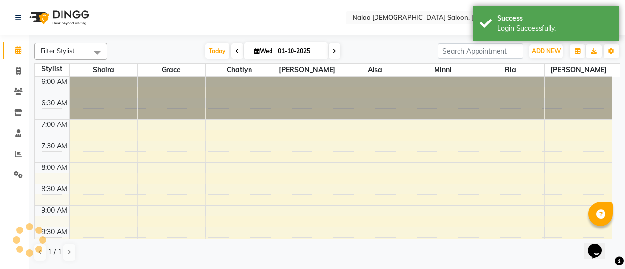
select select "en"
